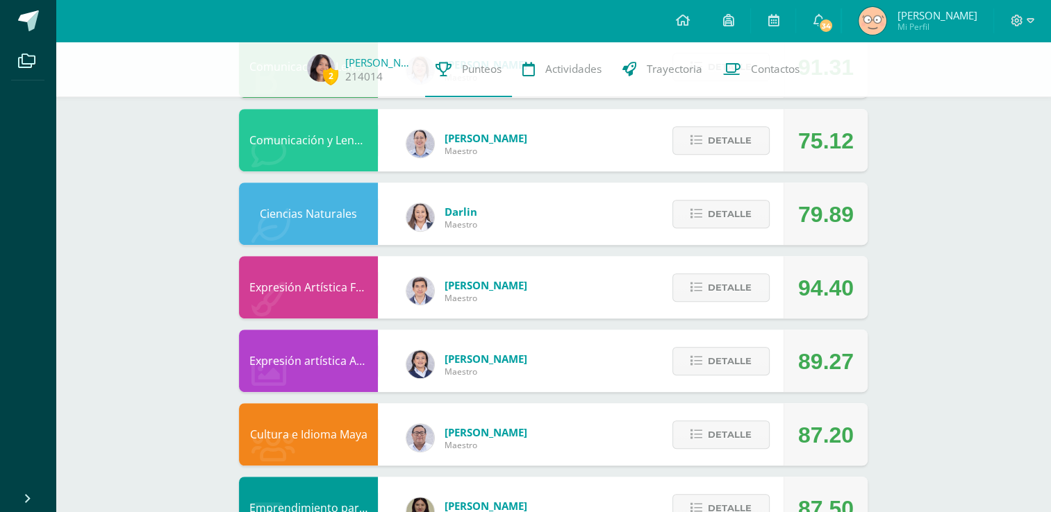
scroll to position [697, 0]
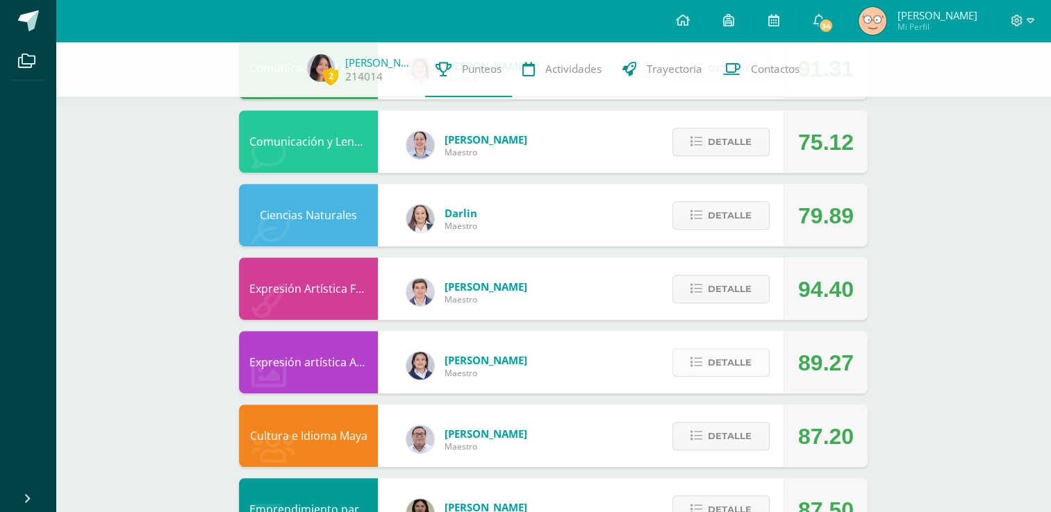
click at [697, 364] on icon at bounding box center [696, 363] width 12 height 12
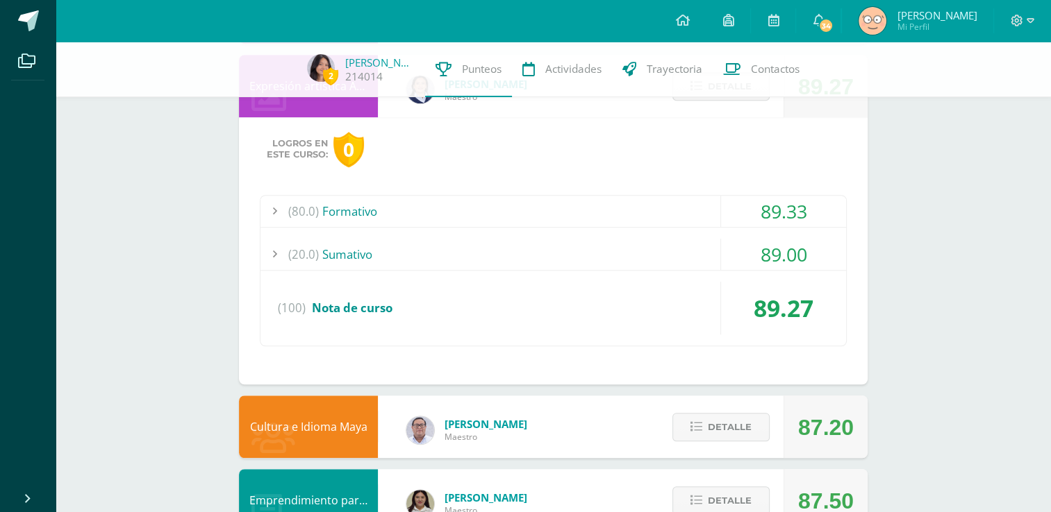
scroll to position [979, 0]
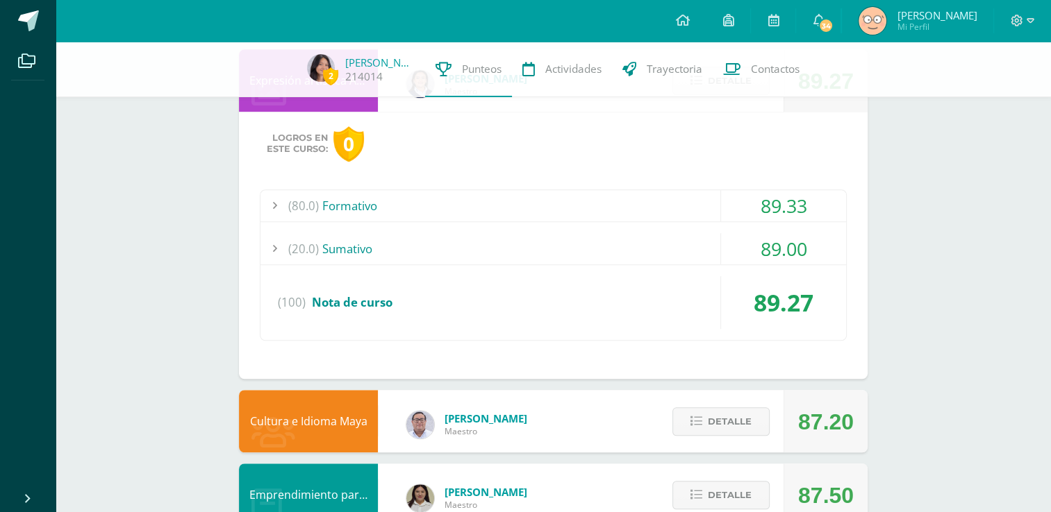
click at [333, 208] on div "(80.0) Formativo" at bounding box center [552, 205] width 585 height 31
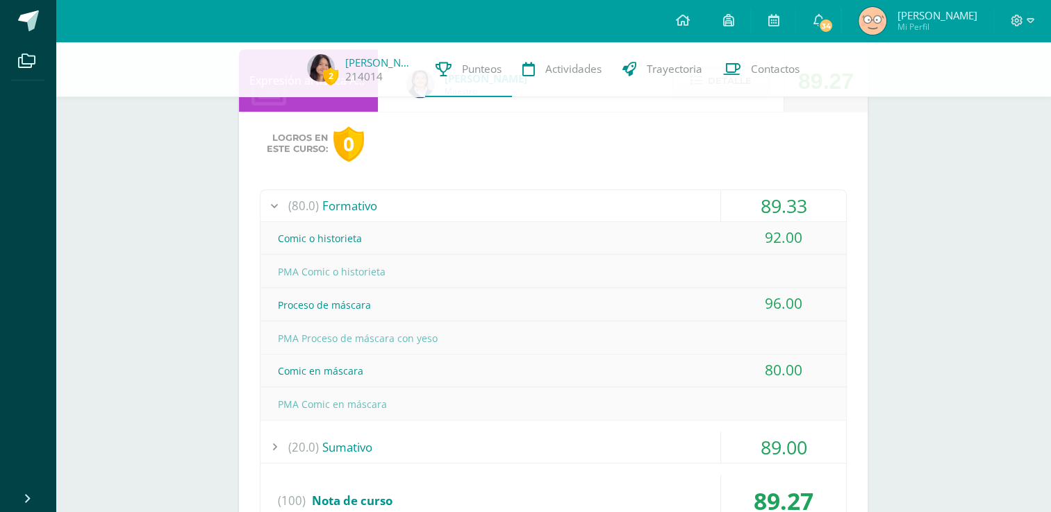
click at [333, 208] on div "(80.0) Formativo" at bounding box center [552, 205] width 585 height 31
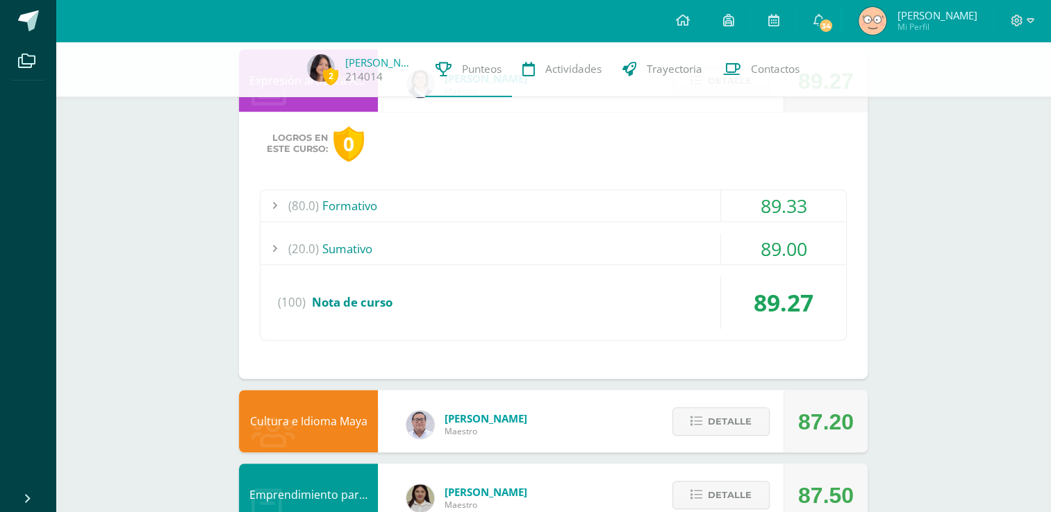
click at [336, 260] on div "(20.0) [GEOGRAPHIC_DATA]" at bounding box center [552, 248] width 585 height 31
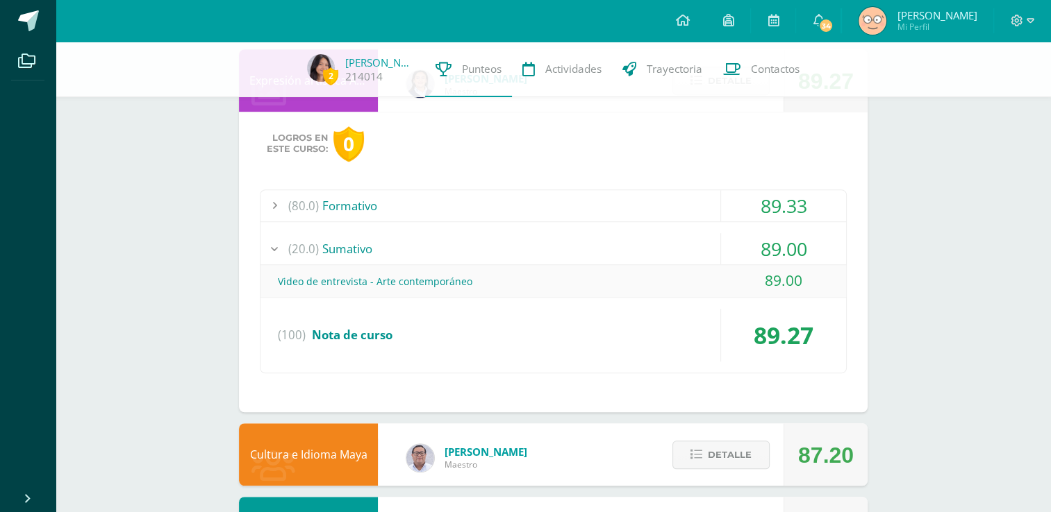
click at [336, 260] on div "(20.0) [GEOGRAPHIC_DATA]" at bounding box center [552, 248] width 585 height 31
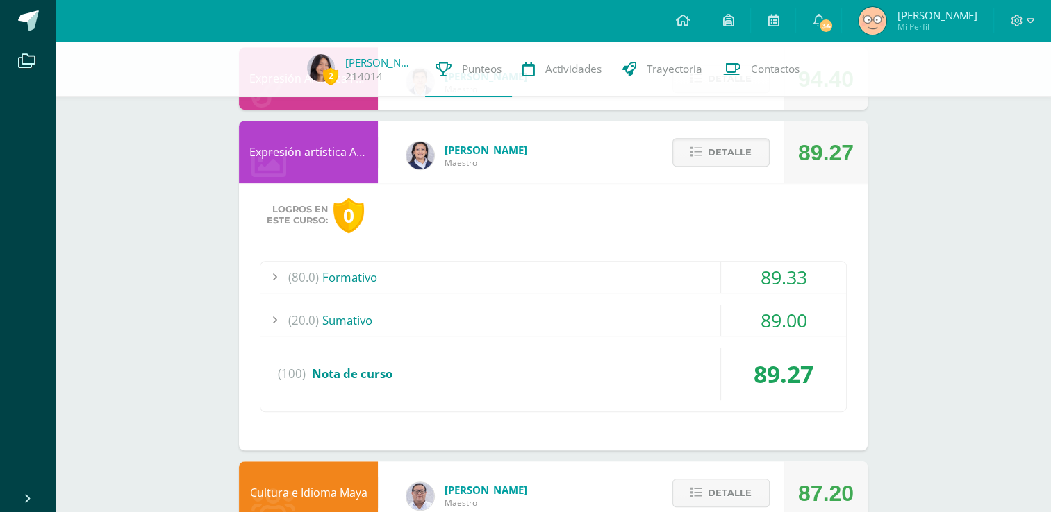
scroll to position [907, 0]
click at [714, 162] on span "Detalle" at bounding box center [730, 153] width 44 height 26
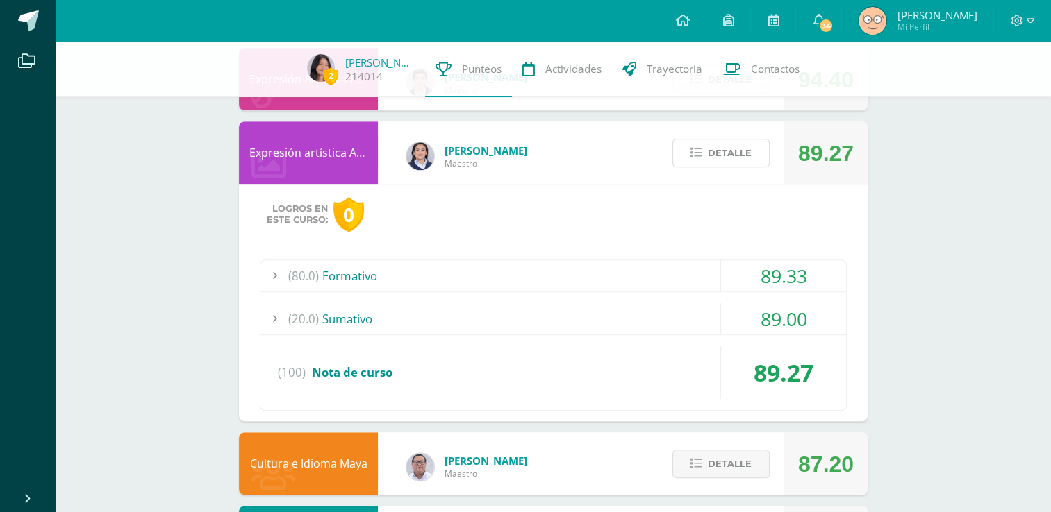
scroll to position [827, 0]
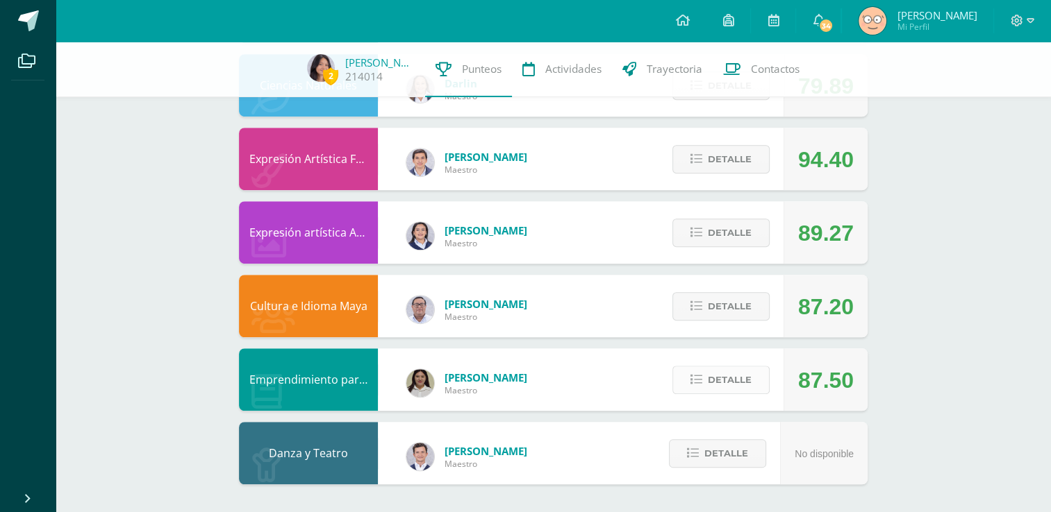
click at [715, 376] on span "Detalle" at bounding box center [730, 380] width 44 height 26
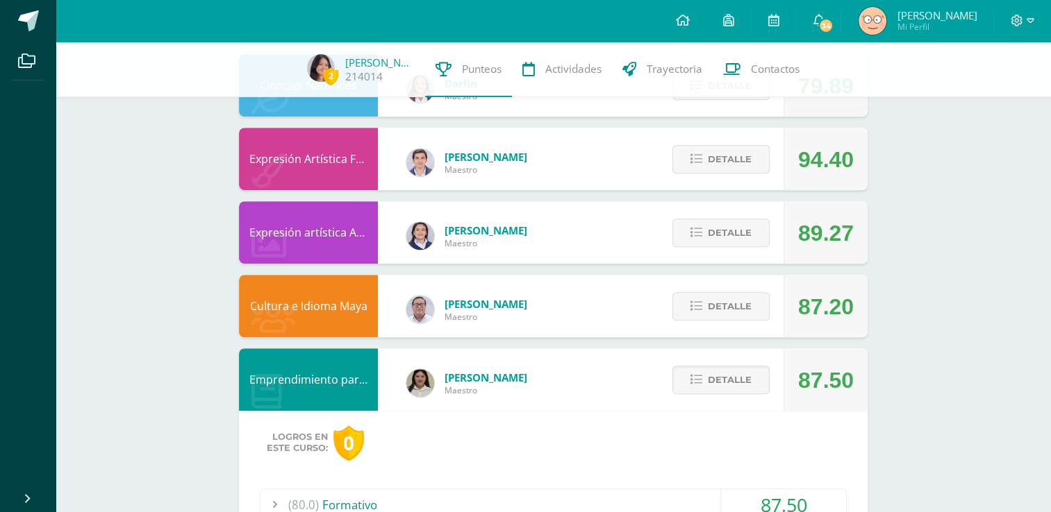
scroll to position [1093, 0]
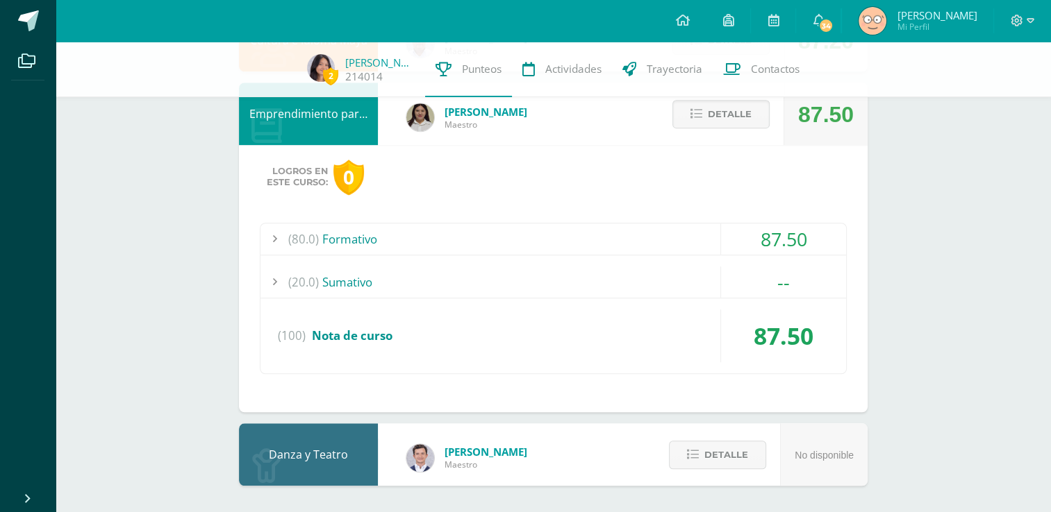
click at [311, 274] on span "(20.0)" at bounding box center [303, 282] width 31 height 31
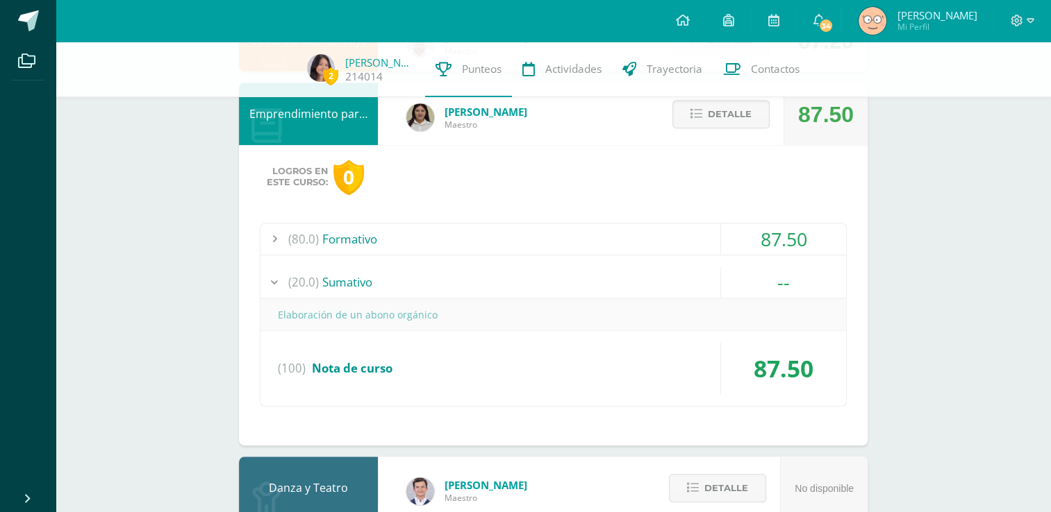
click at [311, 274] on span "(20.0)" at bounding box center [303, 282] width 31 height 31
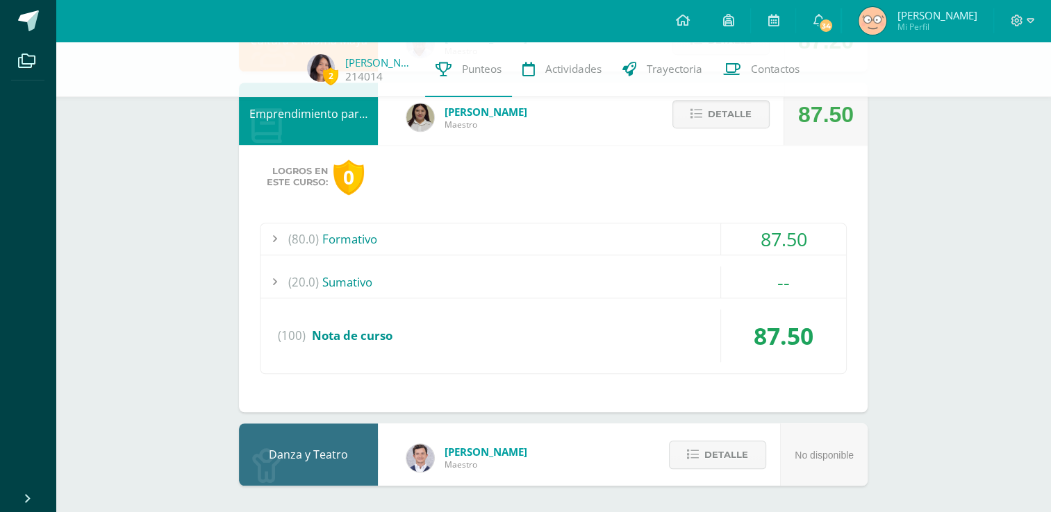
click at [378, 234] on div "(80.0) Formativo" at bounding box center [552, 239] width 585 height 31
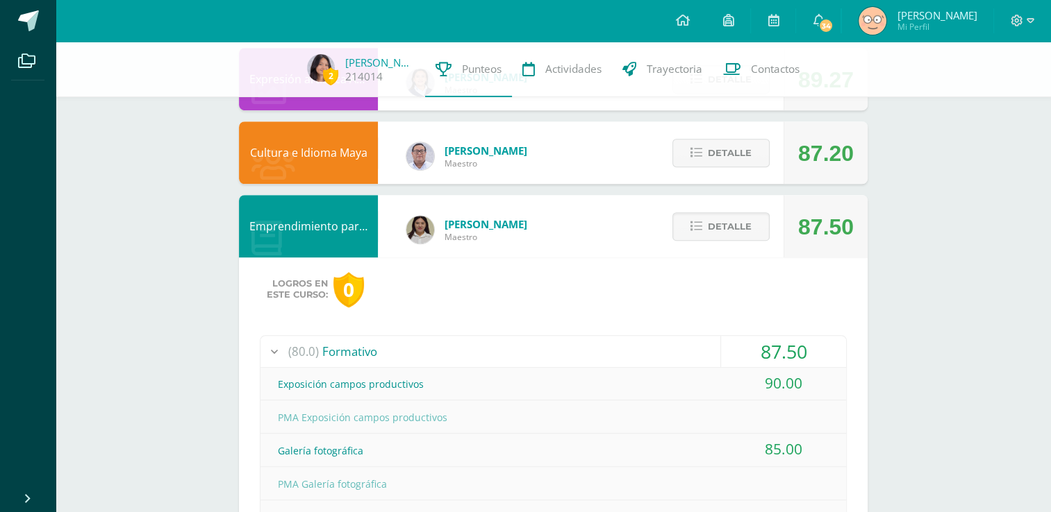
scroll to position [981, 0]
click at [736, 232] on span "Detalle" at bounding box center [730, 226] width 44 height 26
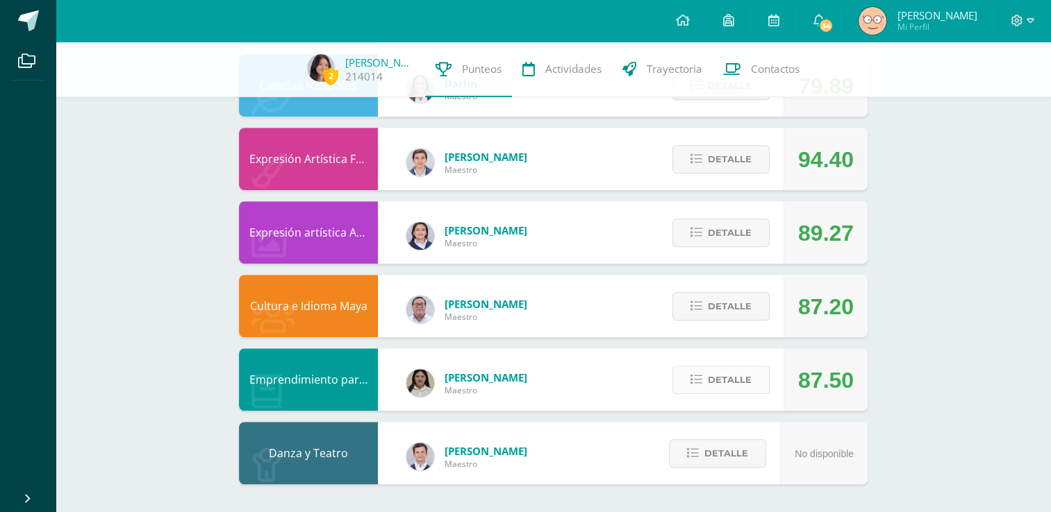
scroll to position [827, 0]
click at [697, 306] on icon at bounding box center [696, 307] width 12 height 12
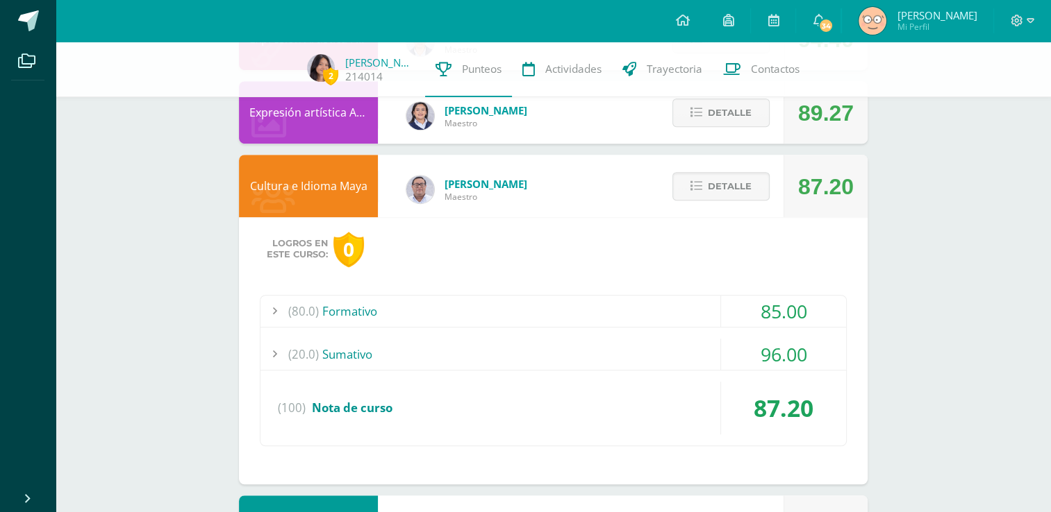
scroll to position [975, 0]
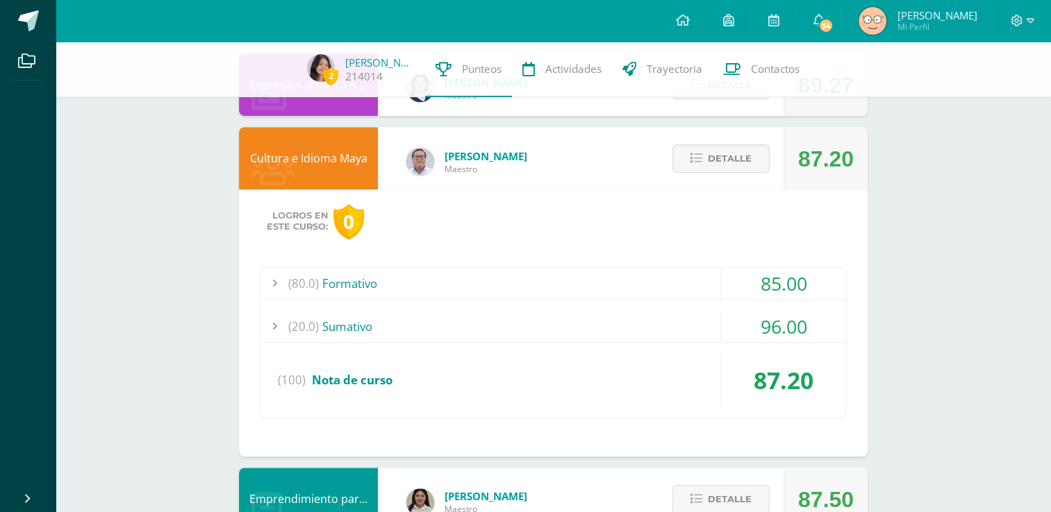
click at [409, 320] on div "(20.0) [GEOGRAPHIC_DATA]" at bounding box center [552, 326] width 585 height 31
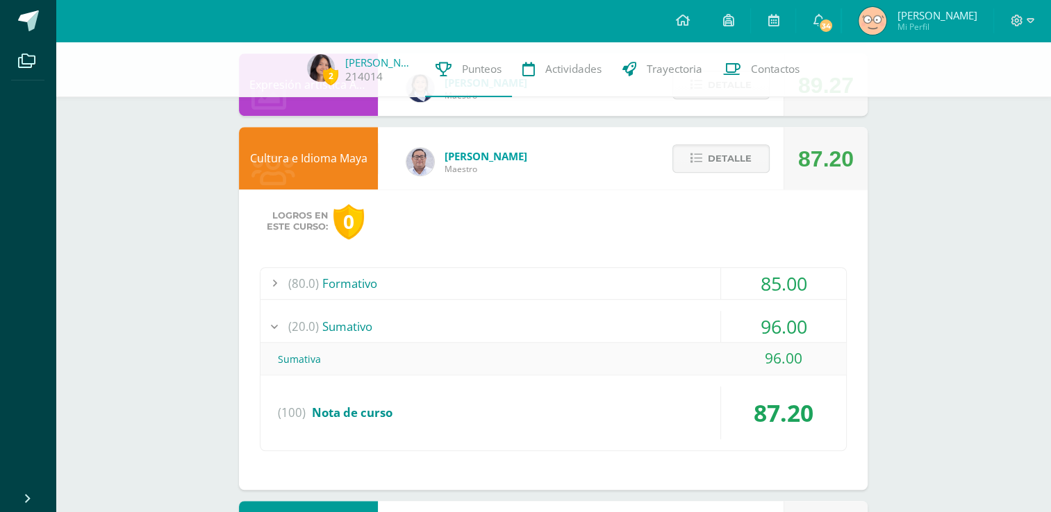
click at [409, 320] on div "(20.0) [GEOGRAPHIC_DATA]" at bounding box center [552, 326] width 585 height 31
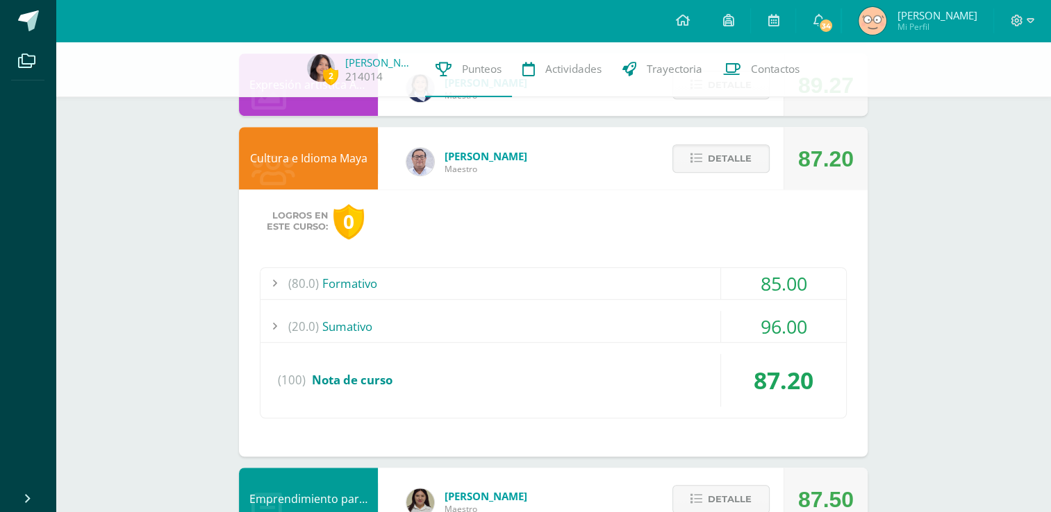
click at [545, 275] on div "(80.0) Formativo" at bounding box center [552, 283] width 585 height 31
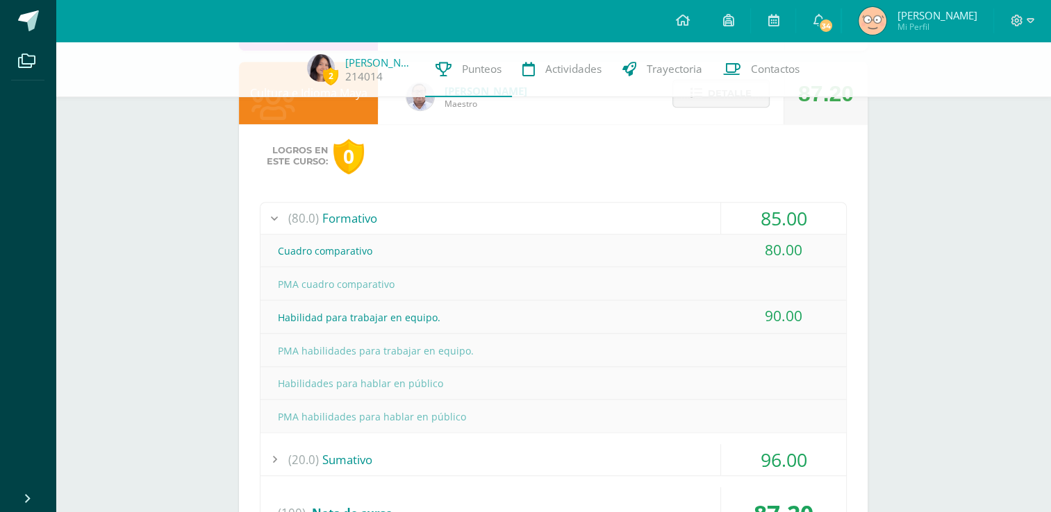
scroll to position [1047, 0]
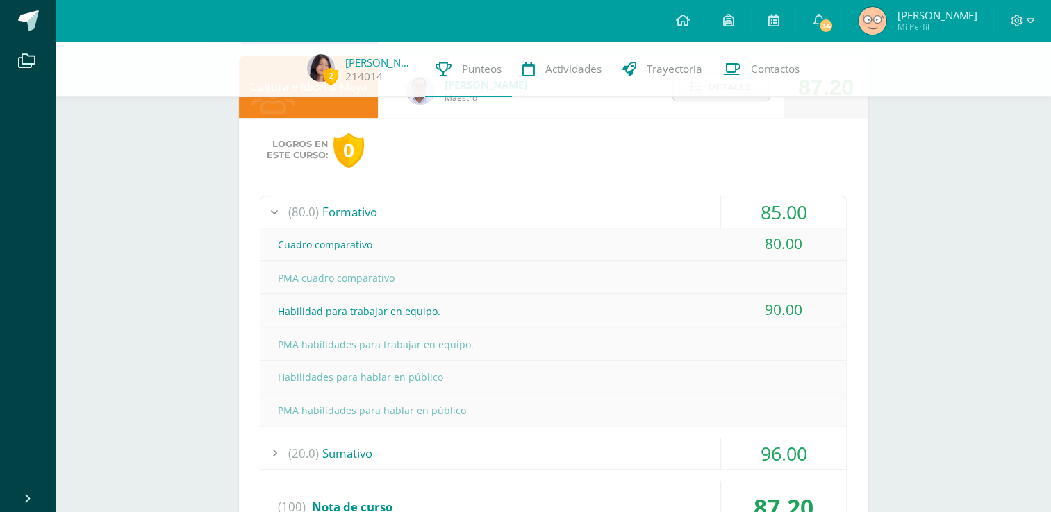
click at [422, 221] on div "(80.0) Formativo" at bounding box center [552, 212] width 585 height 31
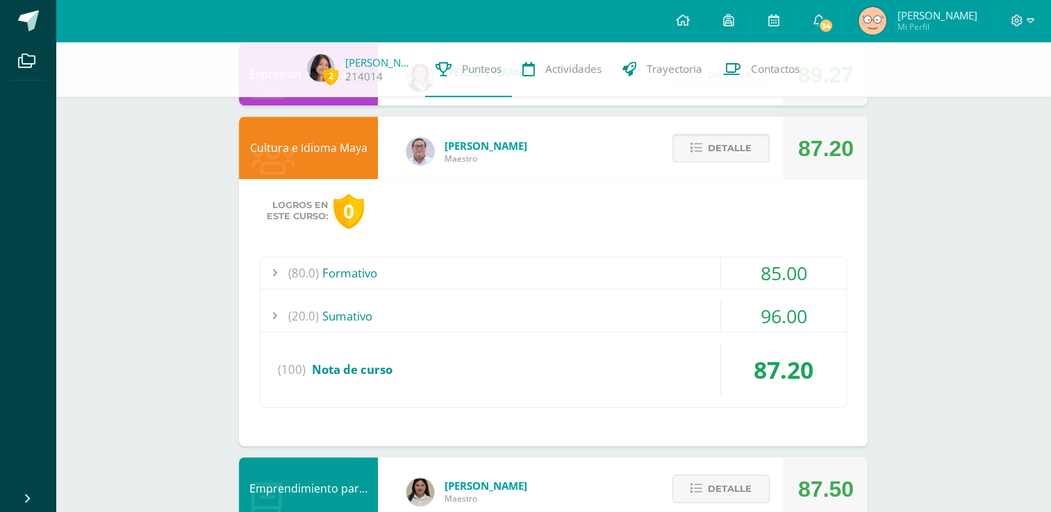
click at [686, 138] on button "Detalle" at bounding box center [720, 148] width 97 height 28
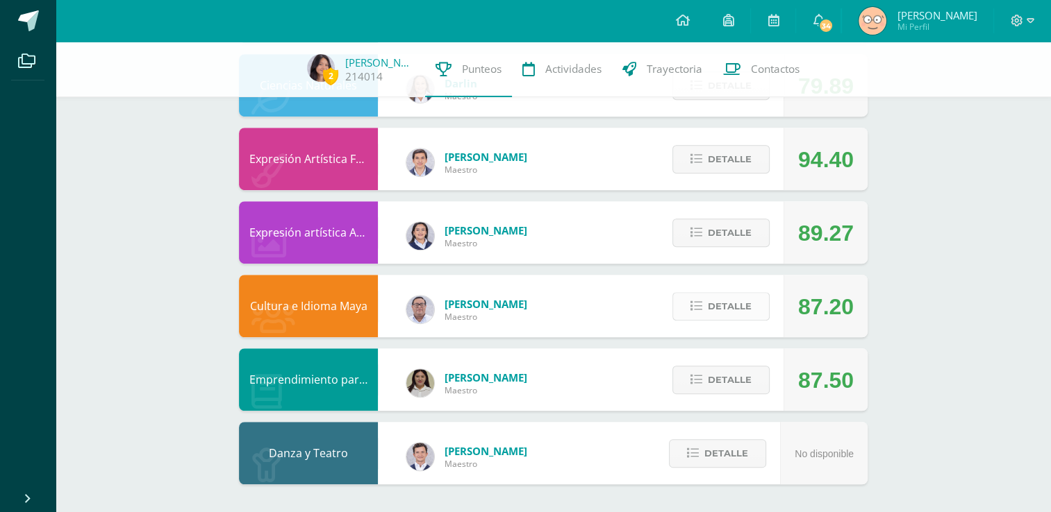
scroll to position [827, 0]
click at [706, 171] on button "Detalle" at bounding box center [720, 159] width 97 height 28
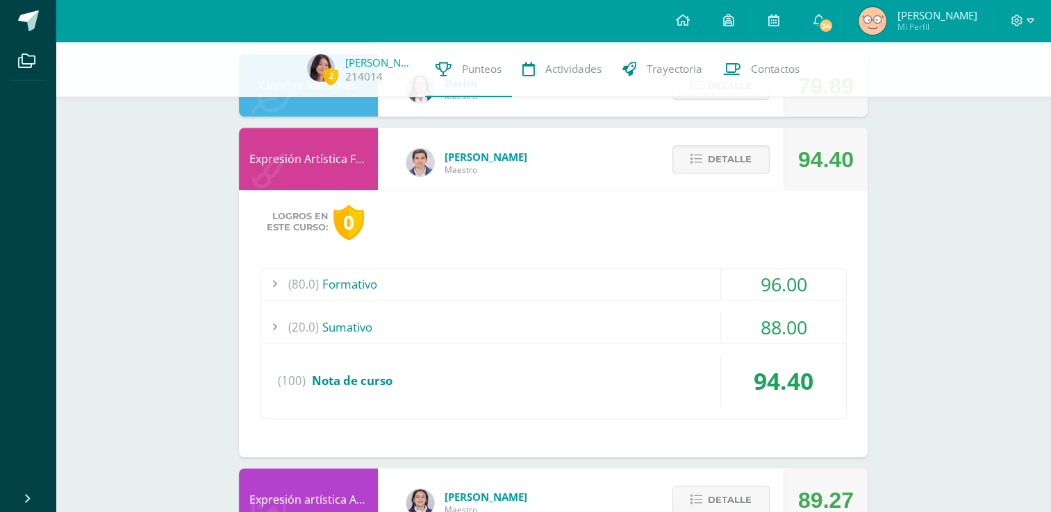
click at [443, 292] on div "(80.0) Formativo" at bounding box center [552, 284] width 585 height 31
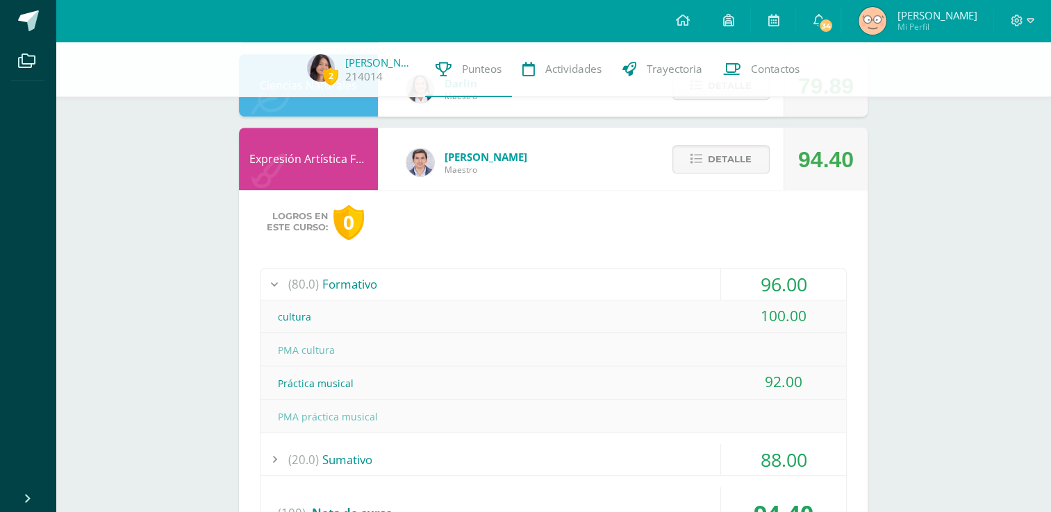
scroll to position [885, 0]
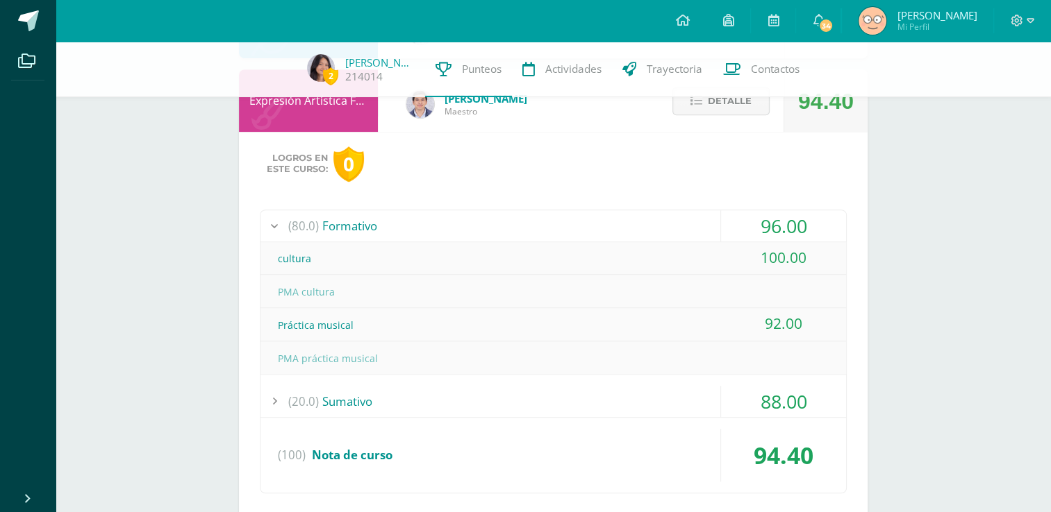
click at [339, 225] on div "(80.0) Formativo" at bounding box center [552, 225] width 585 height 31
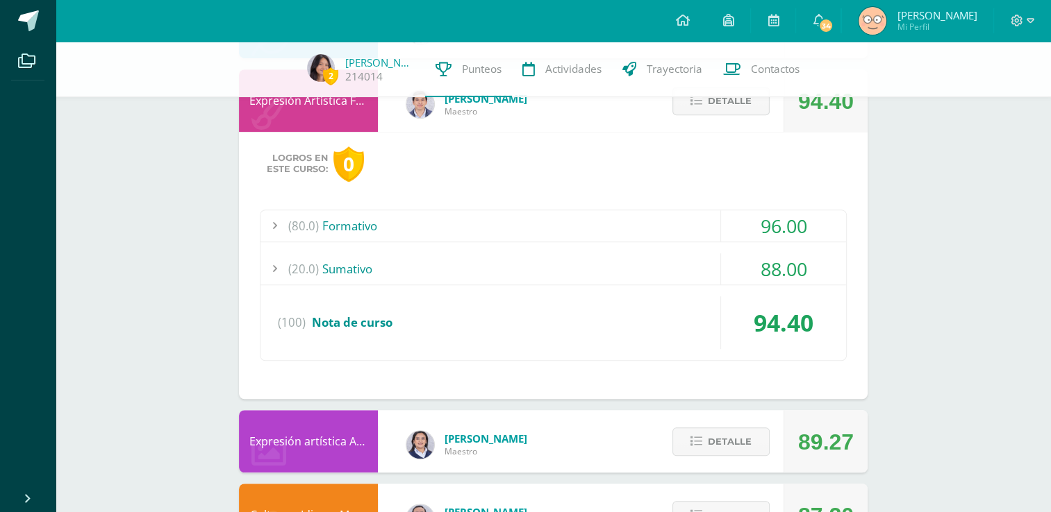
click at [351, 257] on div "(20.0) [GEOGRAPHIC_DATA]" at bounding box center [552, 268] width 585 height 31
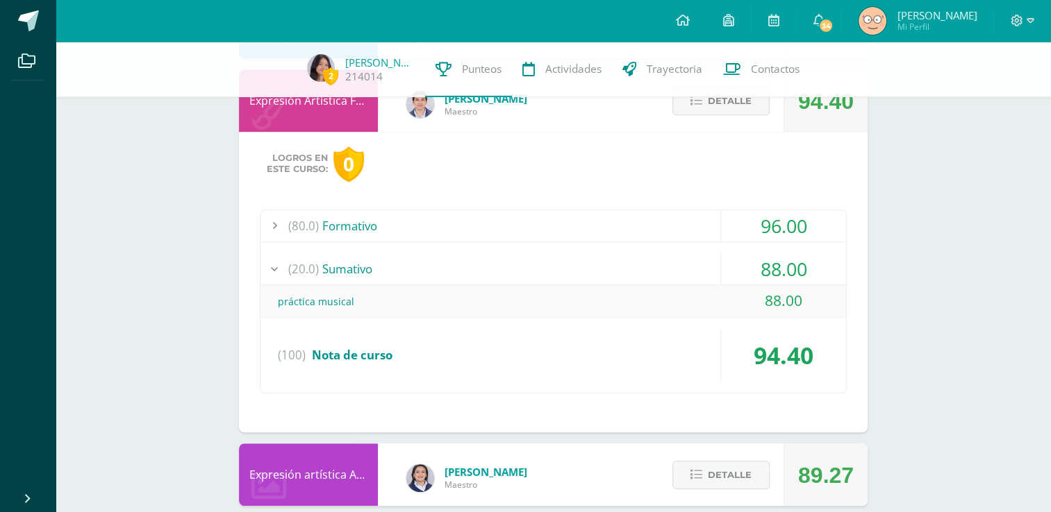
click at [351, 257] on div "(20.0) [GEOGRAPHIC_DATA]" at bounding box center [552, 268] width 585 height 31
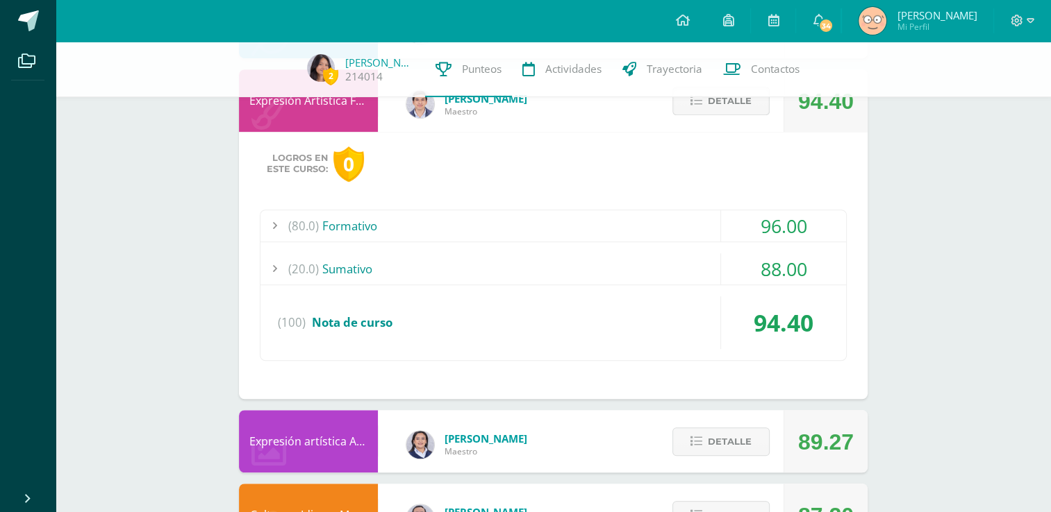
click at [703, 106] on button "Detalle" at bounding box center [720, 101] width 97 height 28
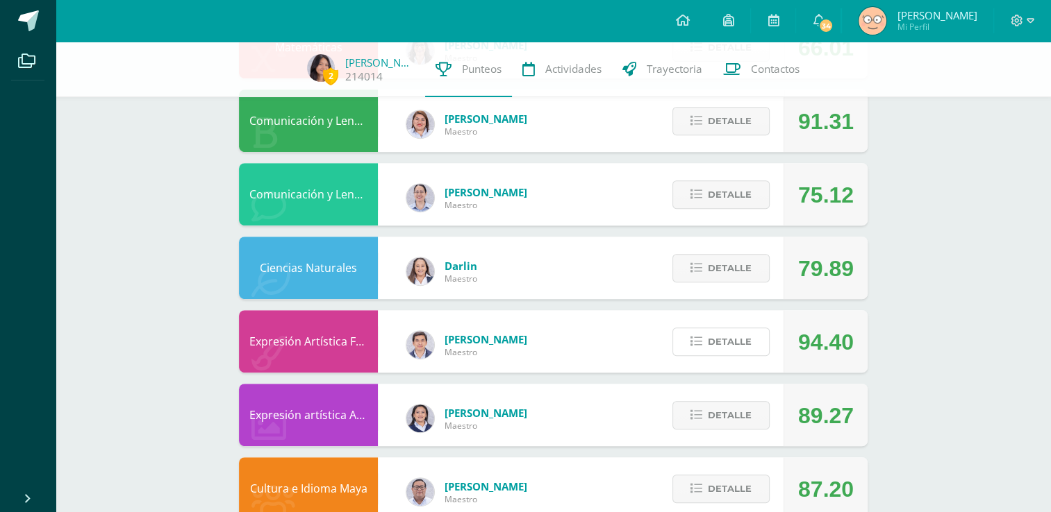
scroll to position [636, 0]
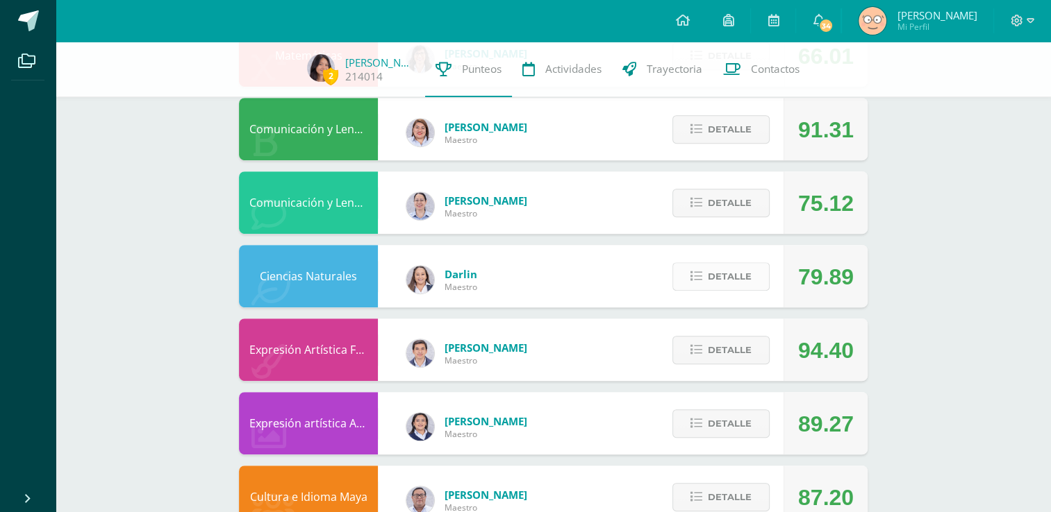
click at [724, 278] on span "Detalle" at bounding box center [730, 277] width 44 height 26
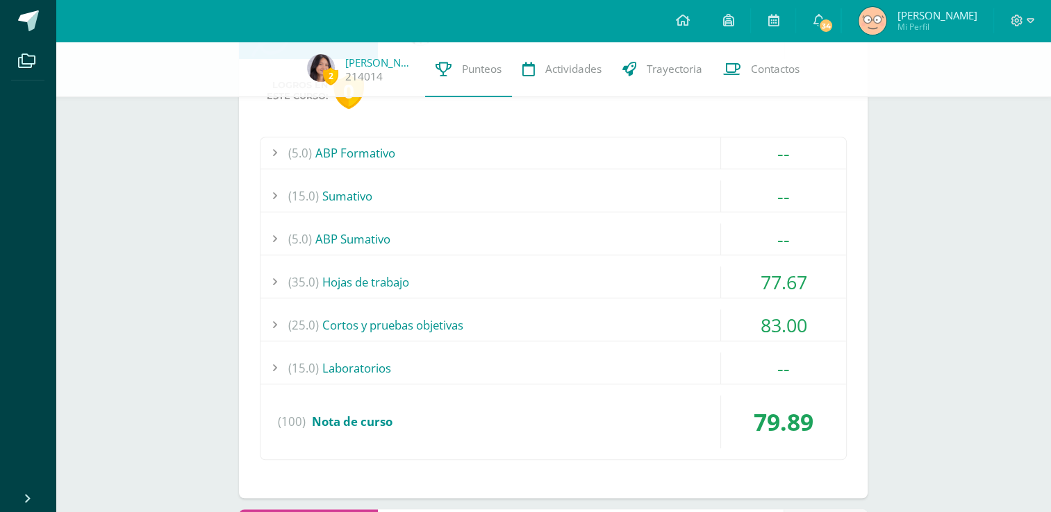
scroll to position [885, 0]
click at [476, 354] on div "(15.0) Laboratorios" at bounding box center [552, 367] width 585 height 31
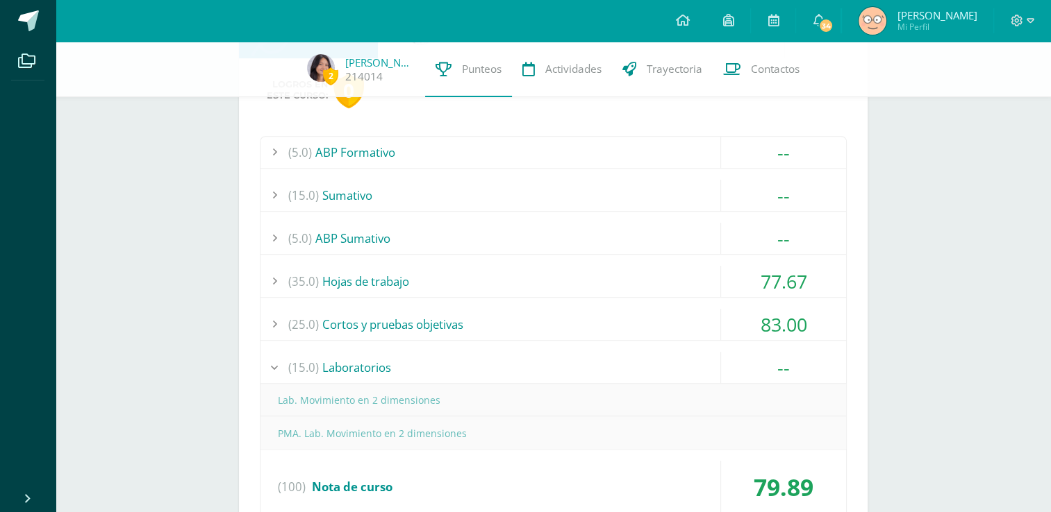
click at [476, 354] on div "(15.0) Laboratorios" at bounding box center [552, 367] width 585 height 31
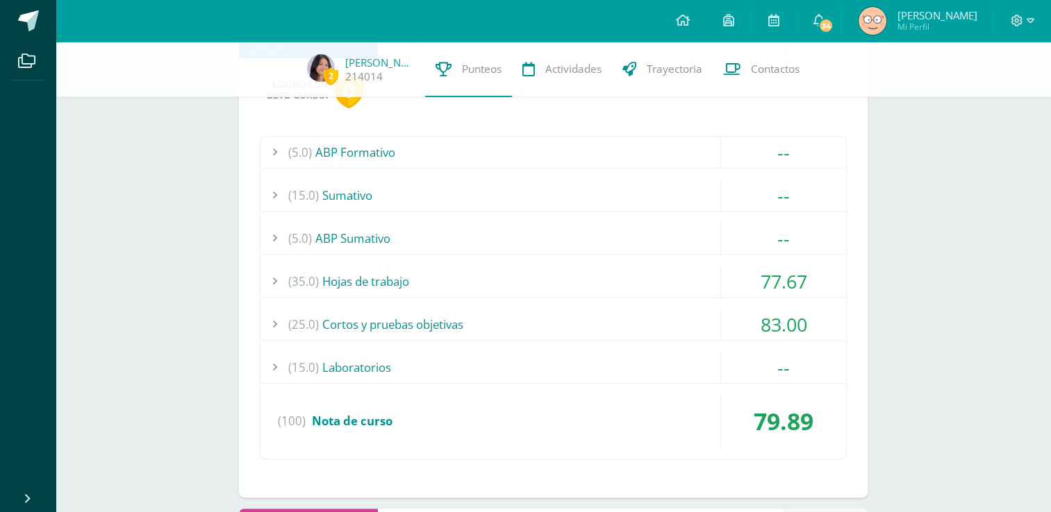
click at [336, 163] on div "(5.0) ABP Formativo" at bounding box center [552, 152] width 585 height 31
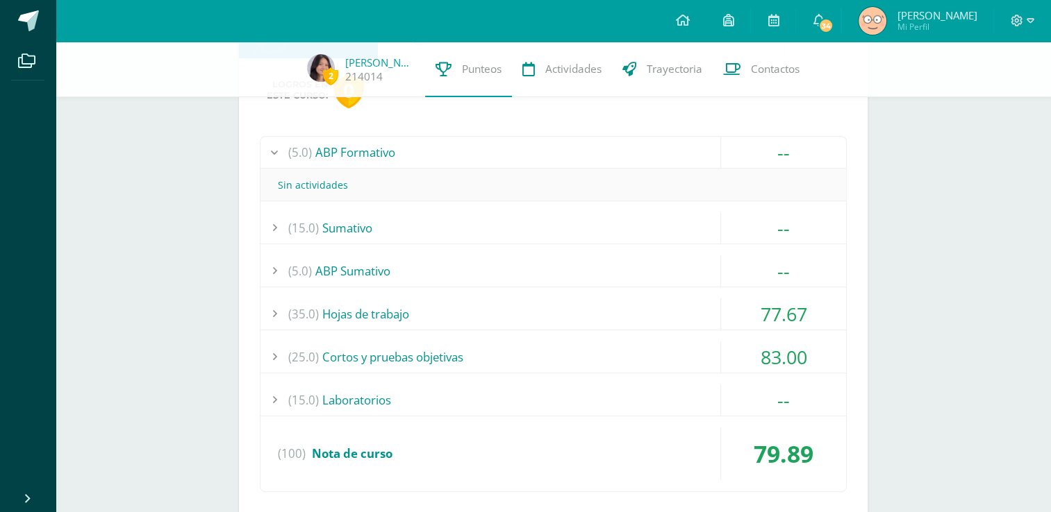
drag, startPoint x: 336, startPoint y: 163, endPoint x: 392, endPoint y: 150, distance: 57.8
click at [392, 150] on div "(5.0) ABP Formativo" at bounding box center [552, 152] width 585 height 31
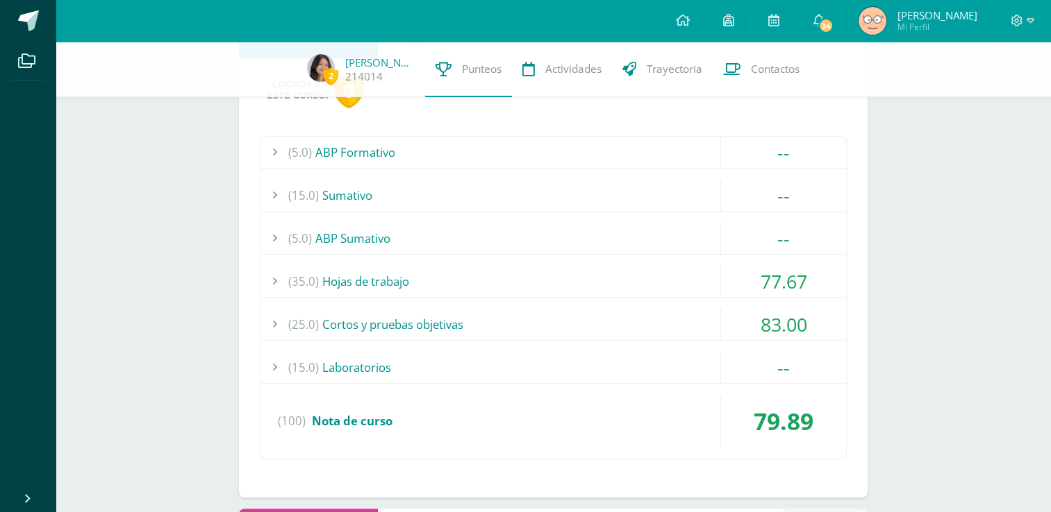
drag, startPoint x: 392, startPoint y: 150, endPoint x: 344, endPoint y: 190, distance: 62.6
click at [344, 190] on div "(15.0) [GEOGRAPHIC_DATA]" at bounding box center [552, 195] width 585 height 31
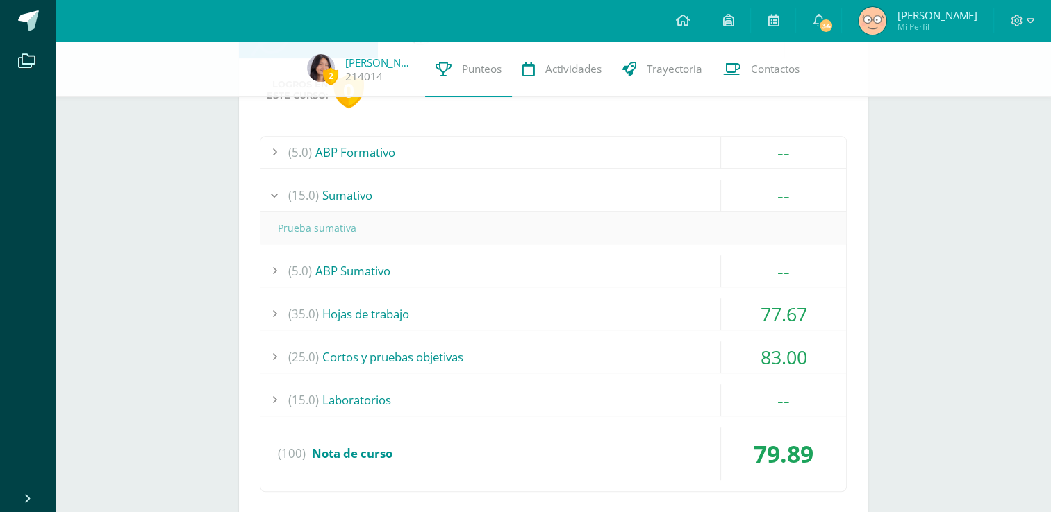
click at [344, 190] on div "(15.0) [GEOGRAPHIC_DATA]" at bounding box center [552, 195] width 585 height 31
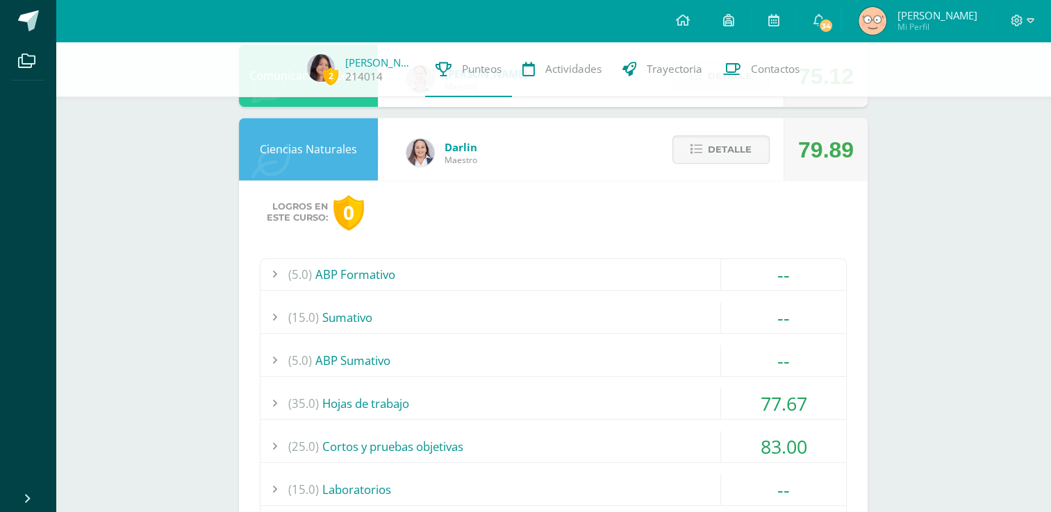
scroll to position [762, 0]
click at [728, 149] on span "Detalle" at bounding box center [730, 150] width 44 height 26
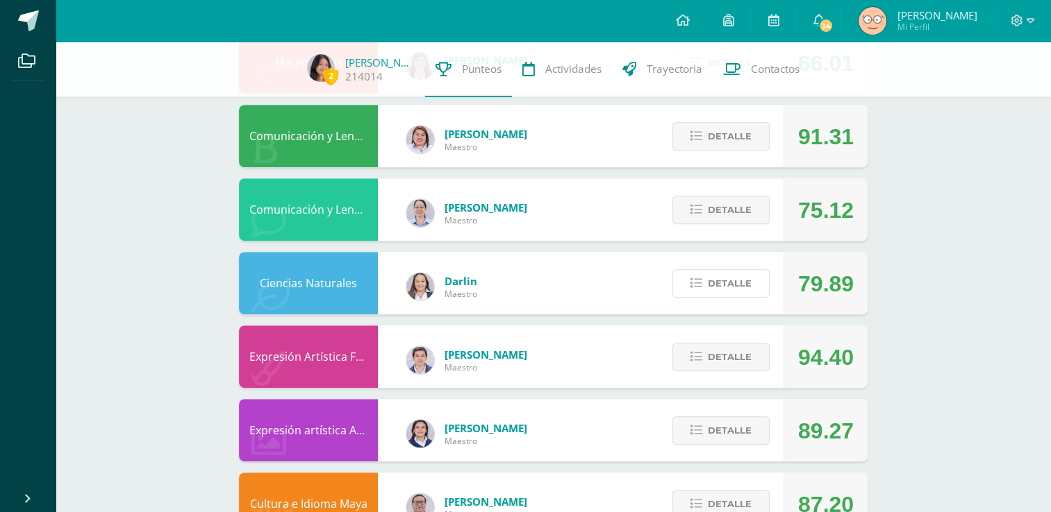
scroll to position [627, 0]
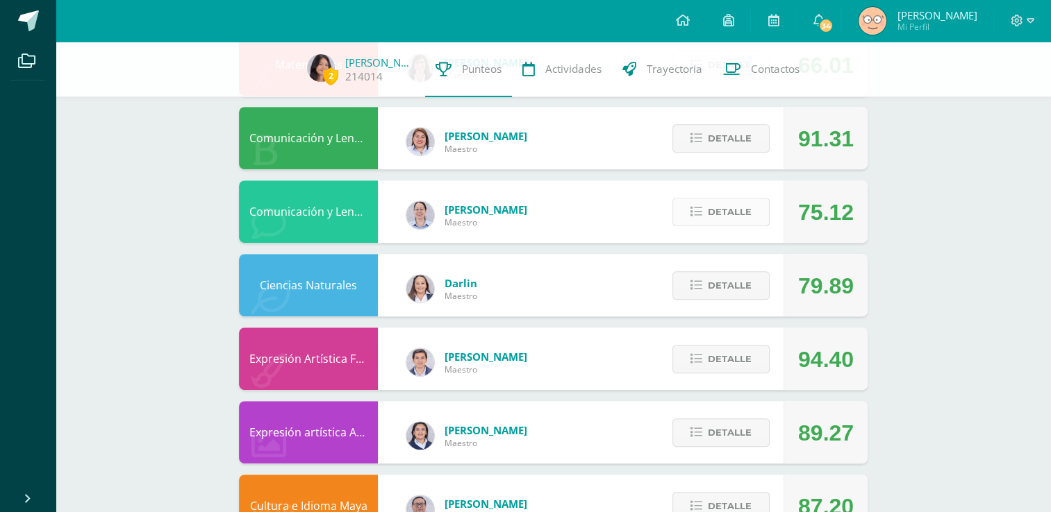
click at [712, 206] on span "Detalle" at bounding box center [730, 212] width 44 height 26
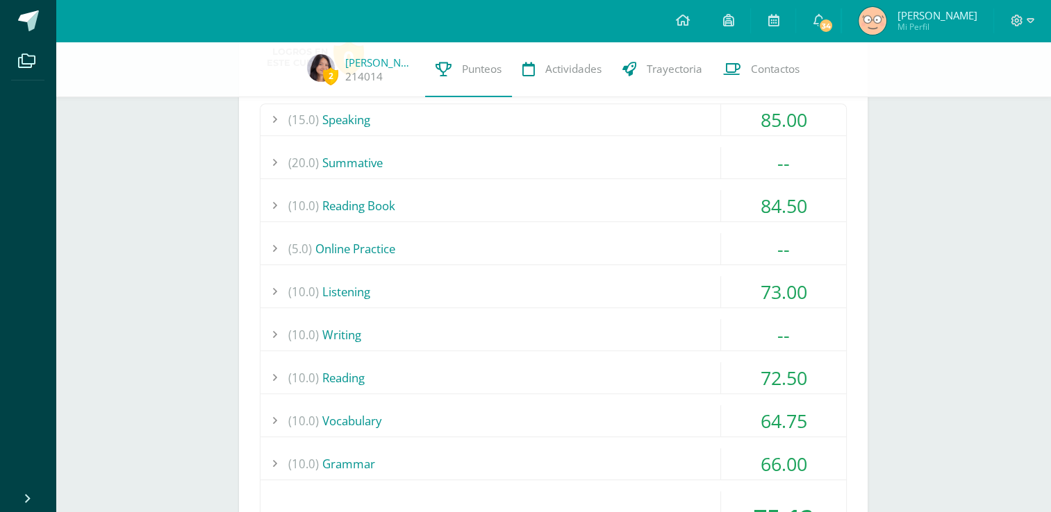
scroll to position [852, 0]
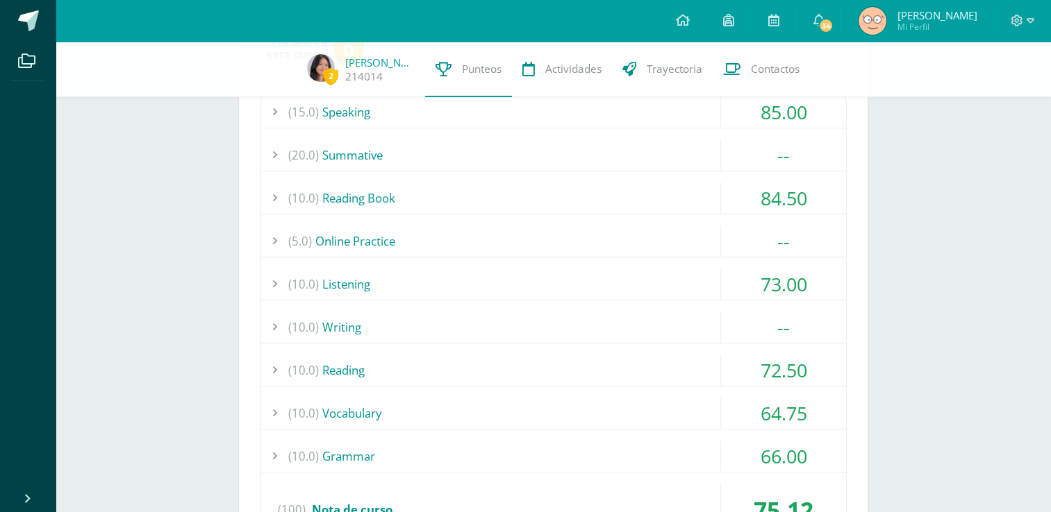
click at [562, 335] on div "(10.0) Writing" at bounding box center [552, 327] width 585 height 31
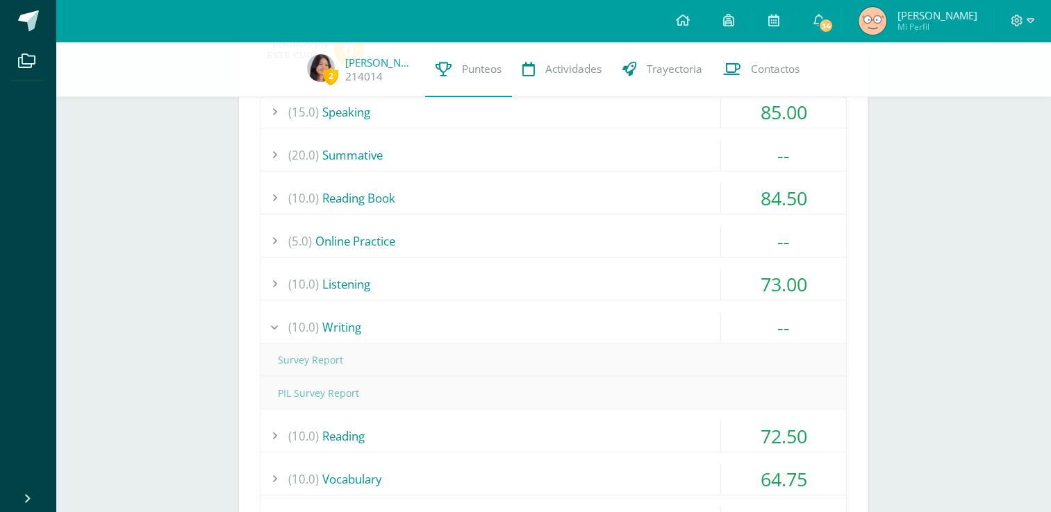
click at [562, 335] on div "(10.0) Writing" at bounding box center [552, 327] width 585 height 31
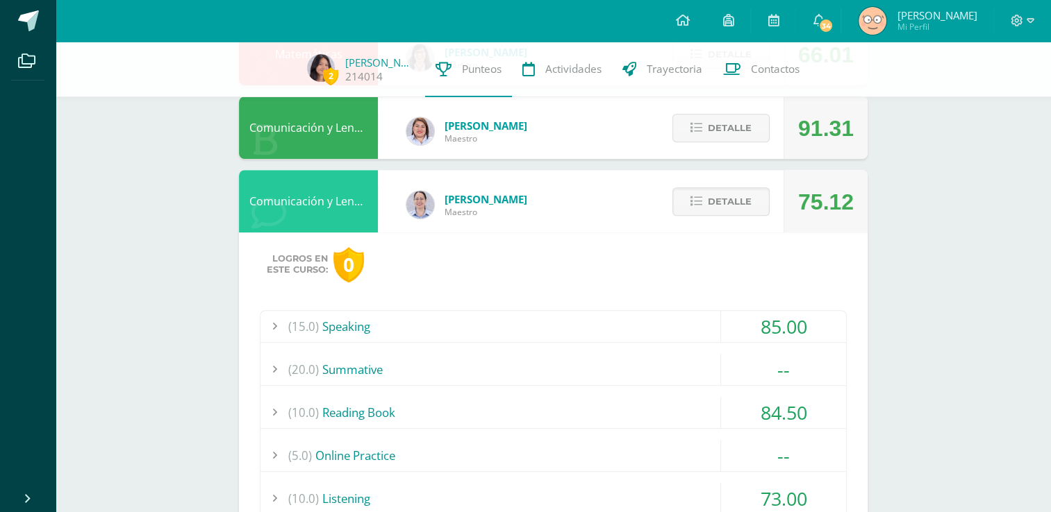
scroll to position [633, 0]
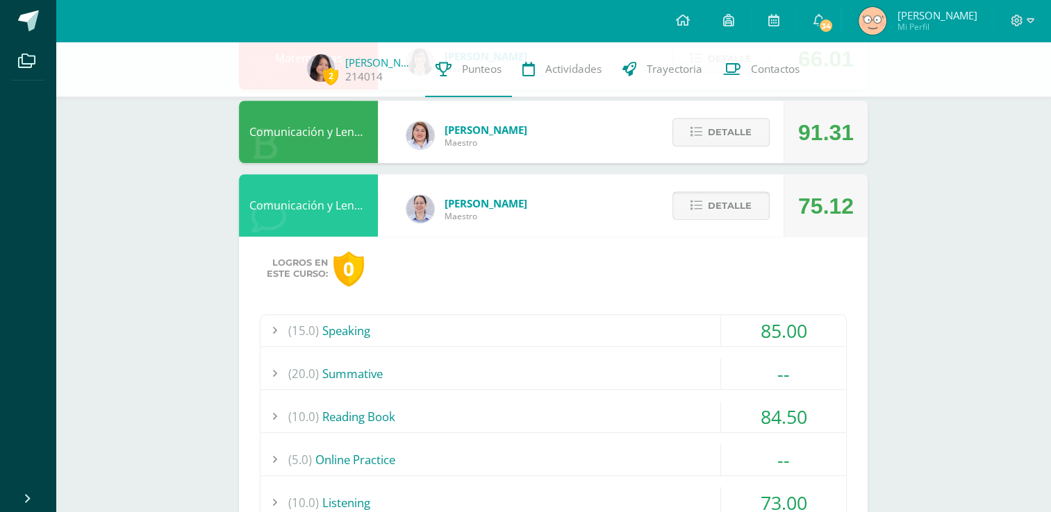
click at [705, 207] on button "Detalle" at bounding box center [720, 206] width 97 height 28
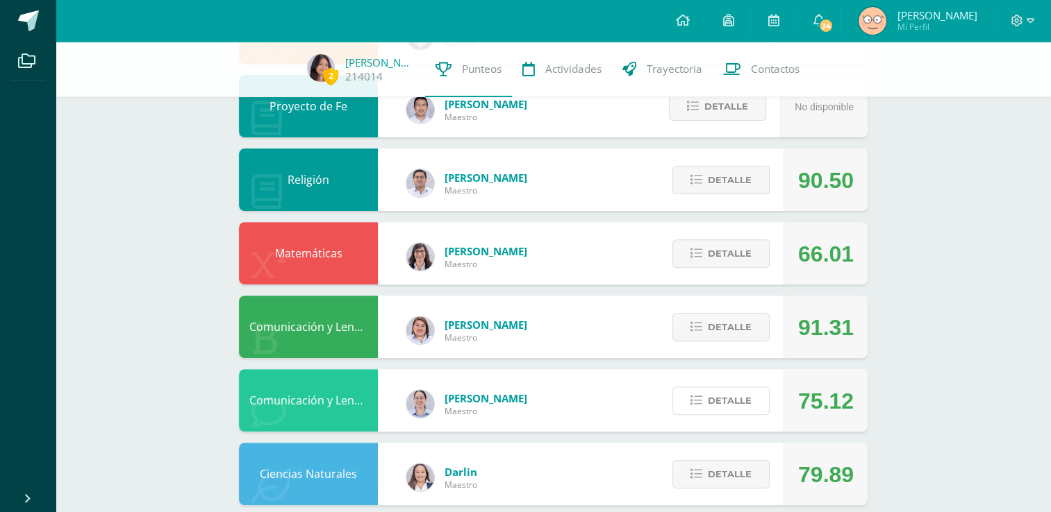
scroll to position [431, 0]
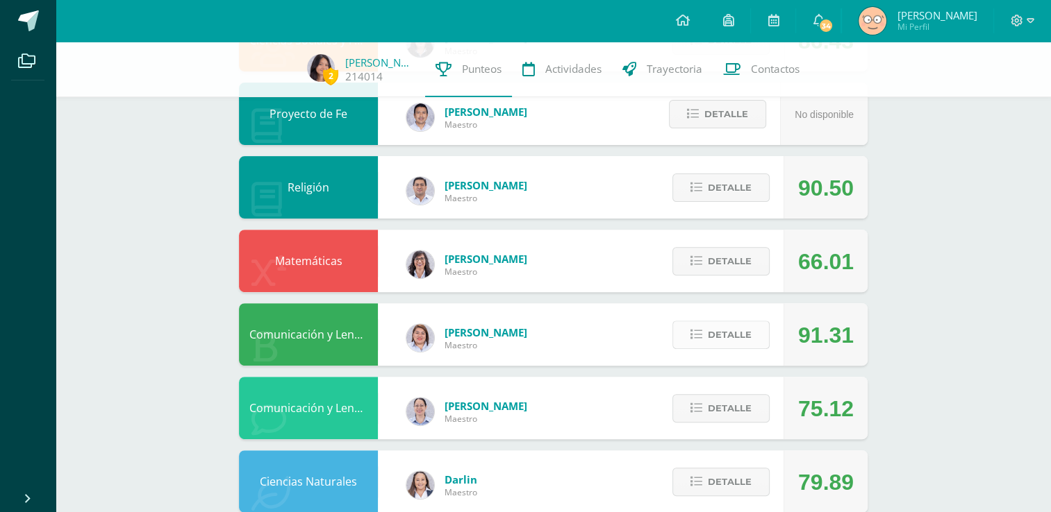
click at [696, 340] on icon at bounding box center [696, 335] width 12 height 12
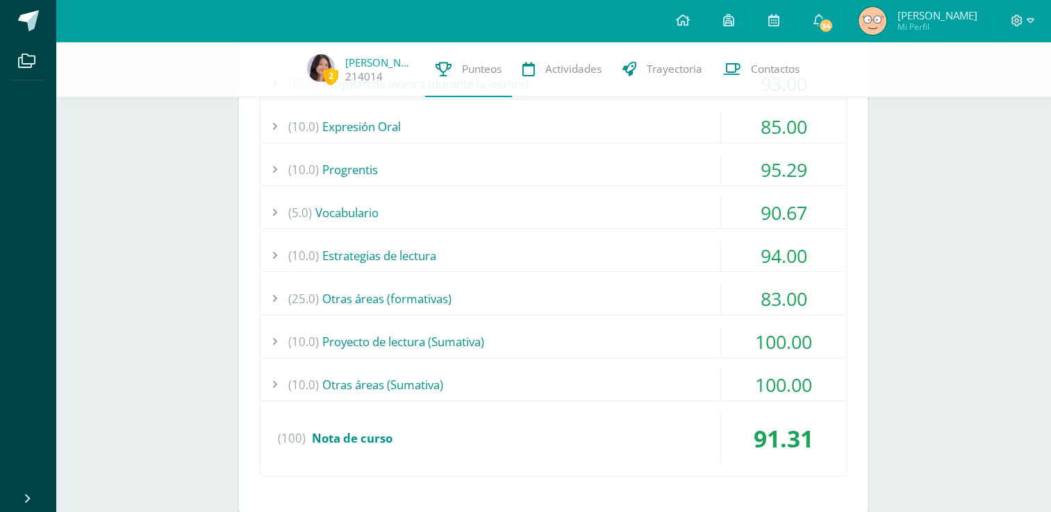
scroll to position [803, 0]
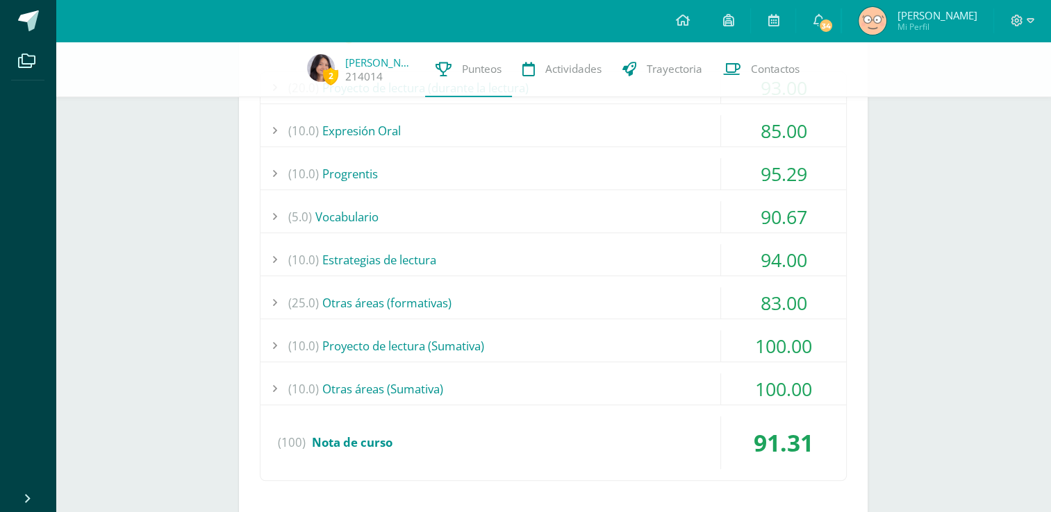
click at [514, 399] on div "(10.0) Otras áreas ([GEOGRAPHIC_DATA])" at bounding box center [552, 389] width 585 height 31
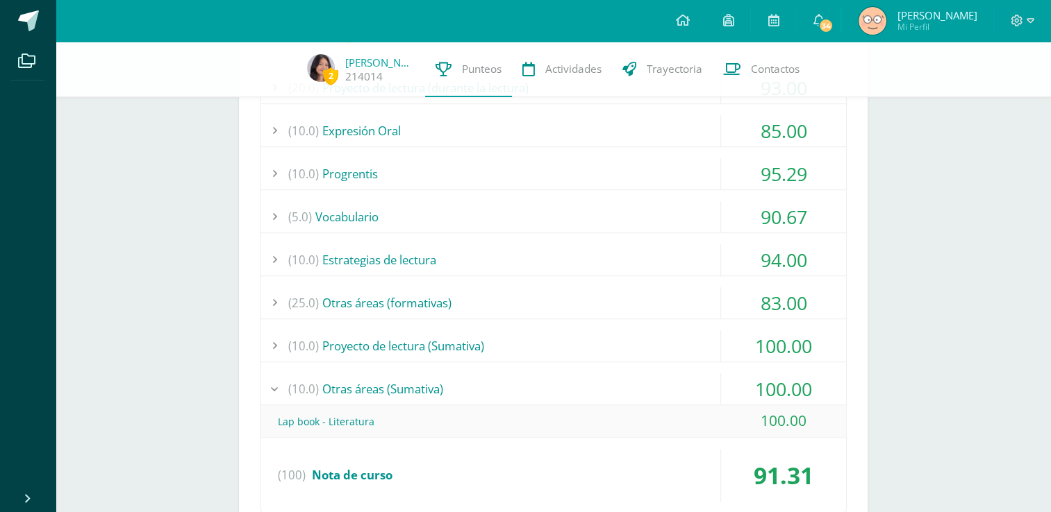
click at [514, 399] on div "(10.0) Otras áreas ([GEOGRAPHIC_DATA])" at bounding box center [552, 389] width 585 height 31
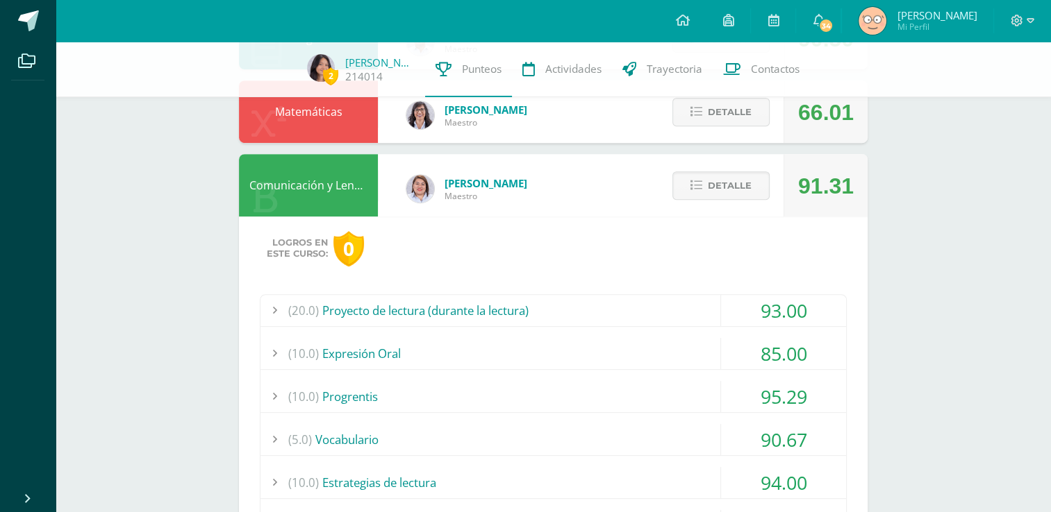
scroll to position [579, 0]
click at [714, 184] on span "Detalle" at bounding box center [730, 187] width 44 height 26
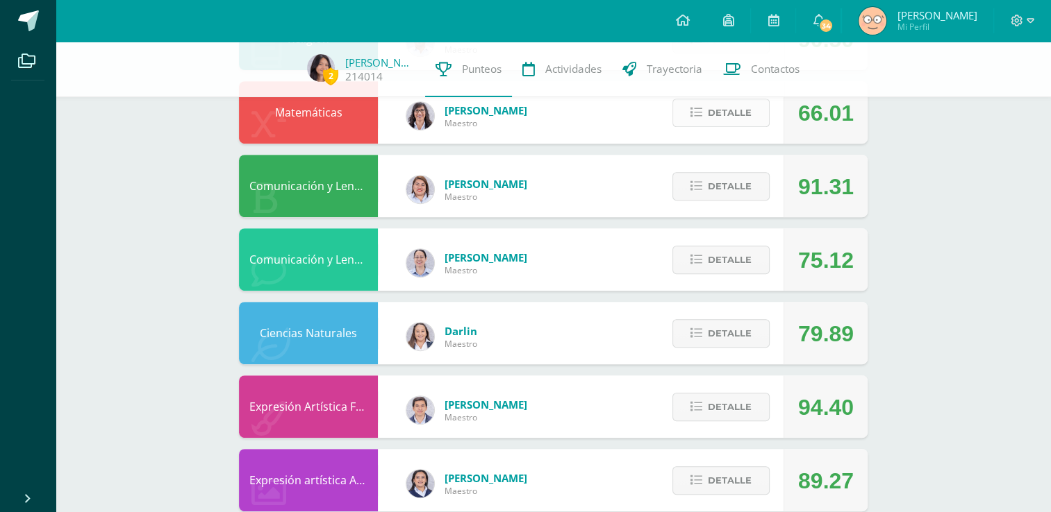
click at [719, 118] on span "Detalle" at bounding box center [730, 113] width 44 height 26
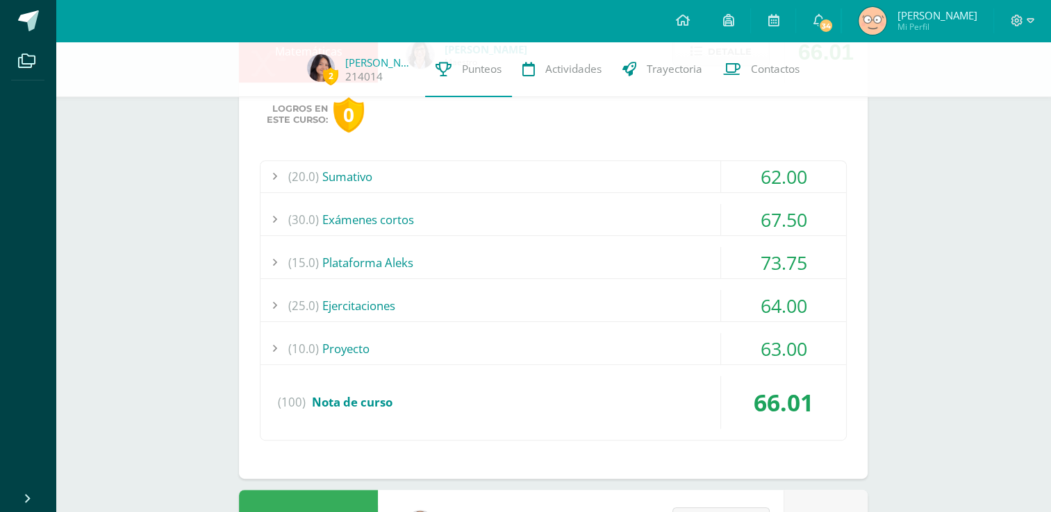
scroll to position [636, 0]
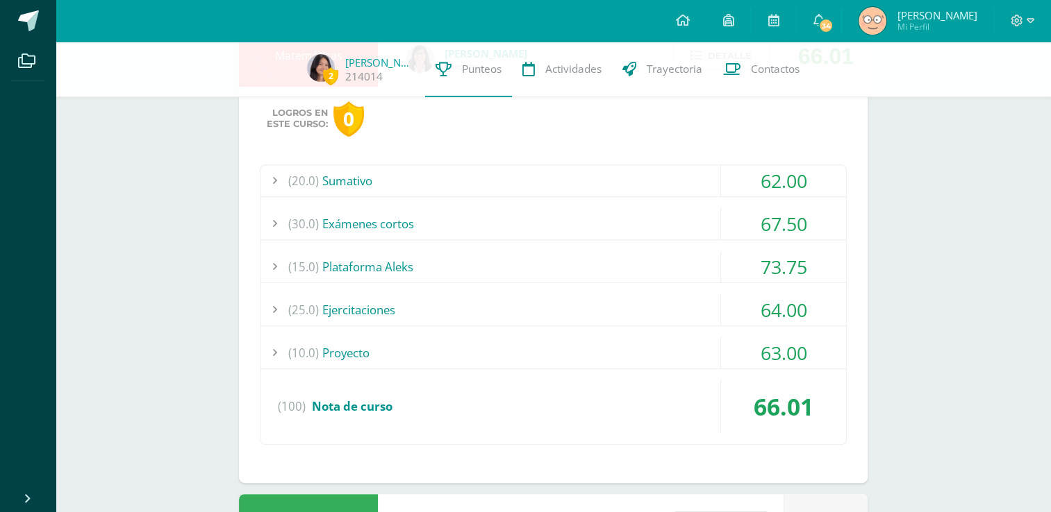
click at [395, 352] on div "(10.0) Proyecto" at bounding box center [552, 352] width 585 height 31
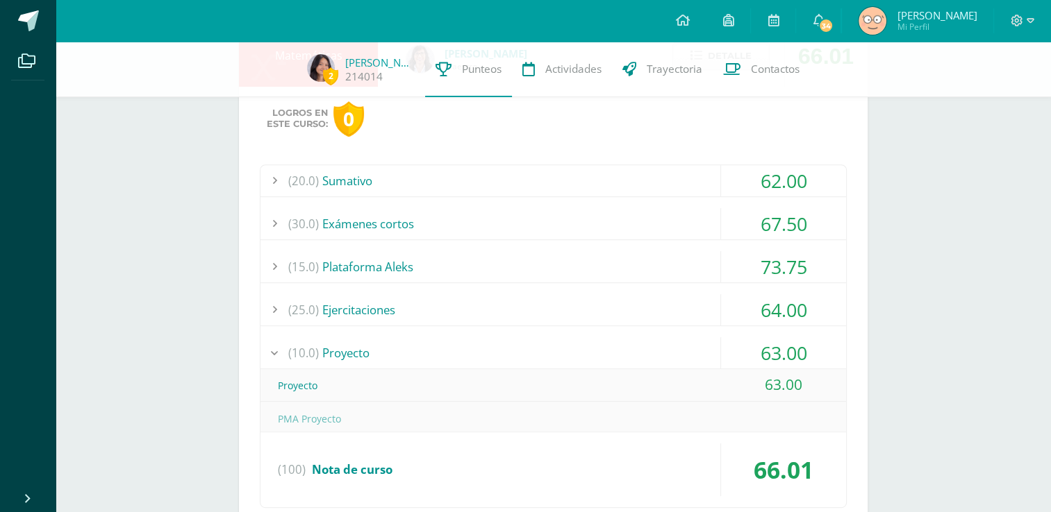
click at [395, 352] on div "(10.0) Proyecto" at bounding box center [552, 352] width 585 height 31
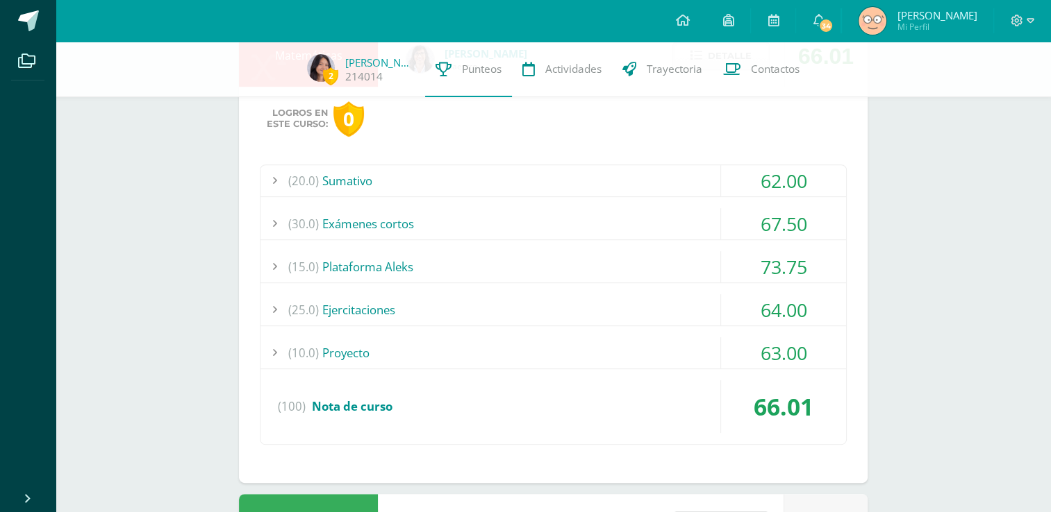
click at [447, 354] on div "(10.0) Proyecto" at bounding box center [552, 352] width 585 height 31
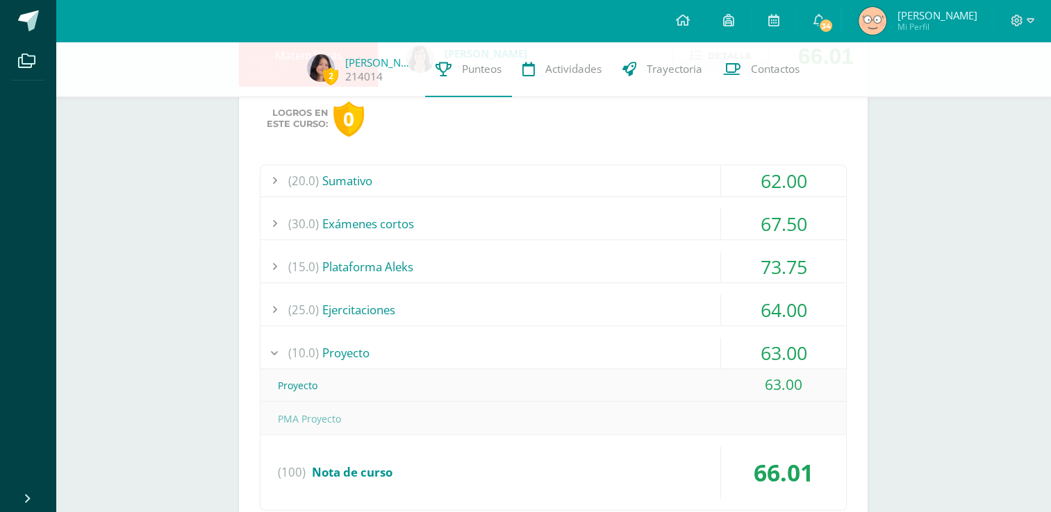
click at [447, 354] on div "(10.0) Proyecto" at bounding box center [552, 352] width 585 height 31
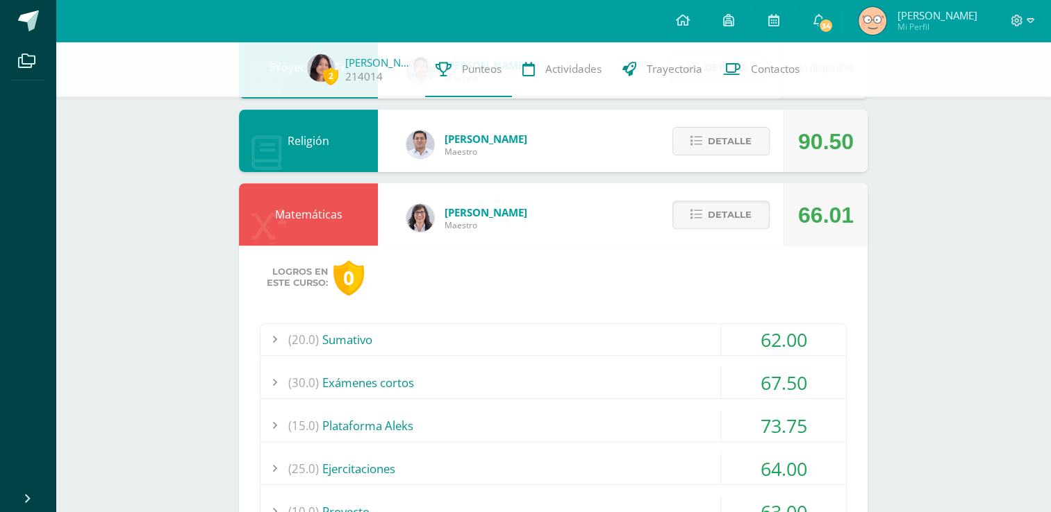
scroll to position [476, 0]
click at [691, 205] on button "Detalle" at bounding box center [720, 215] width 97 height 28
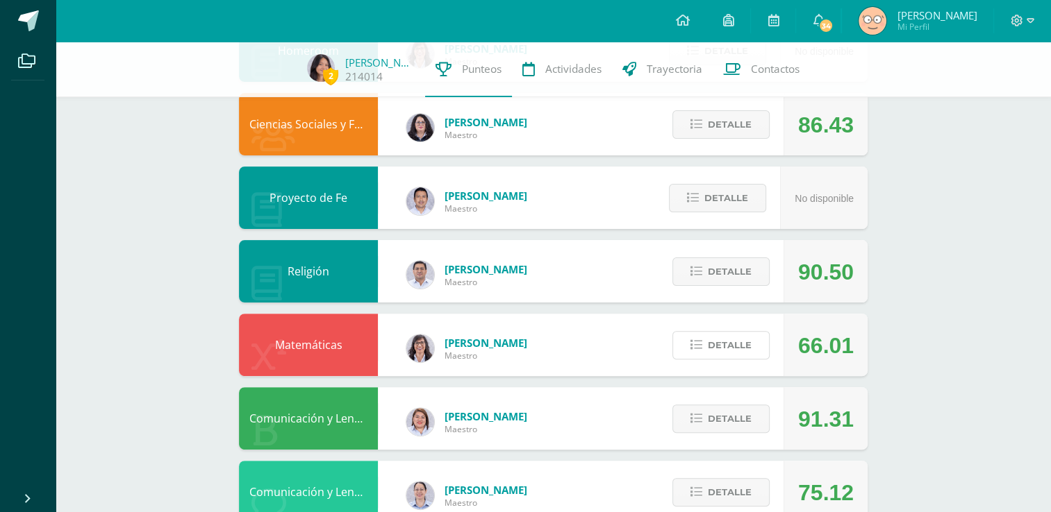
scroll to position [0, 0]
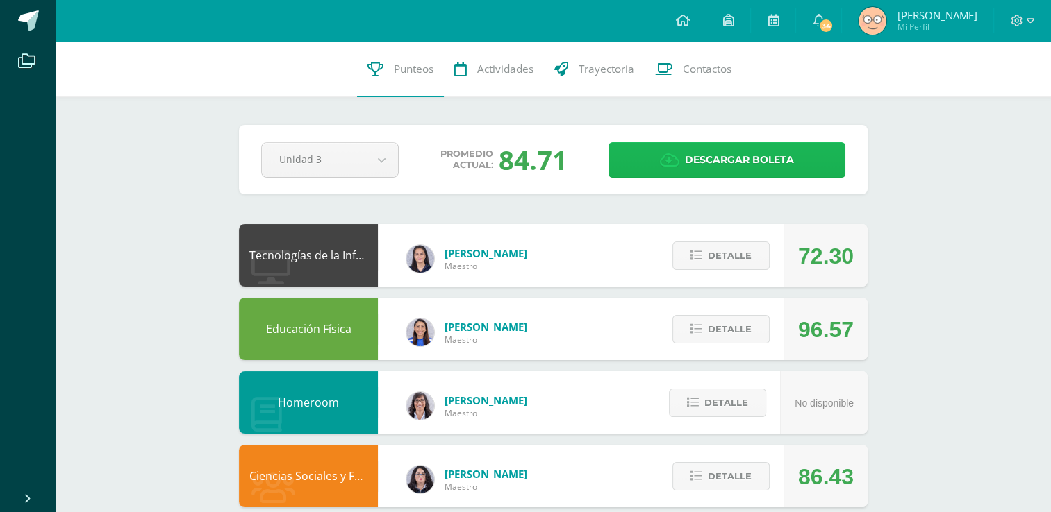
click at [672, 162] on icon at bounding box center [669, 160] width 19 height 15
